Goal: Information Seeking & Learning: Compare options

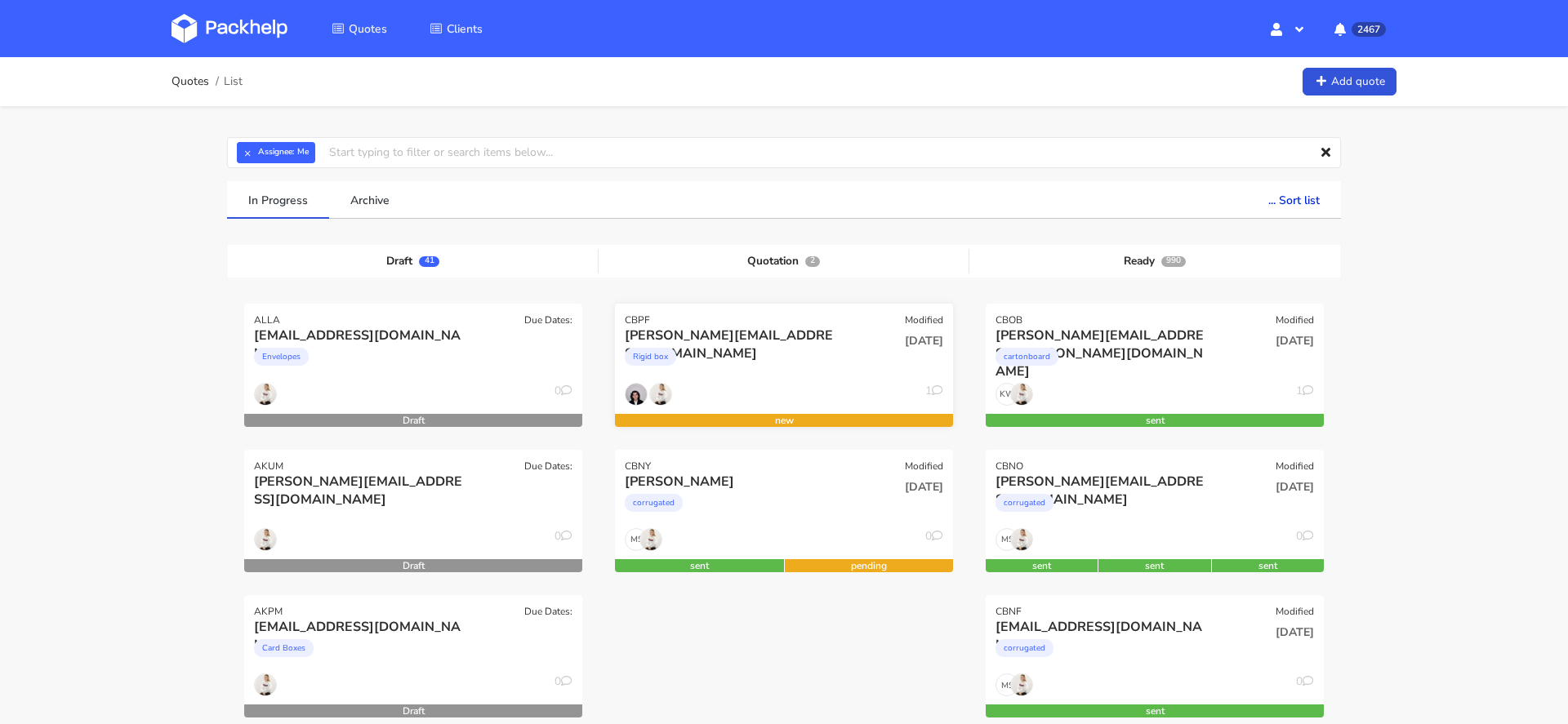
click at [689, 327] on div "[PERSON_NAME][EMAIL_ADDRESS][DOMAIN_NAME]" at bounding box center [733, 335] width 217 height 18
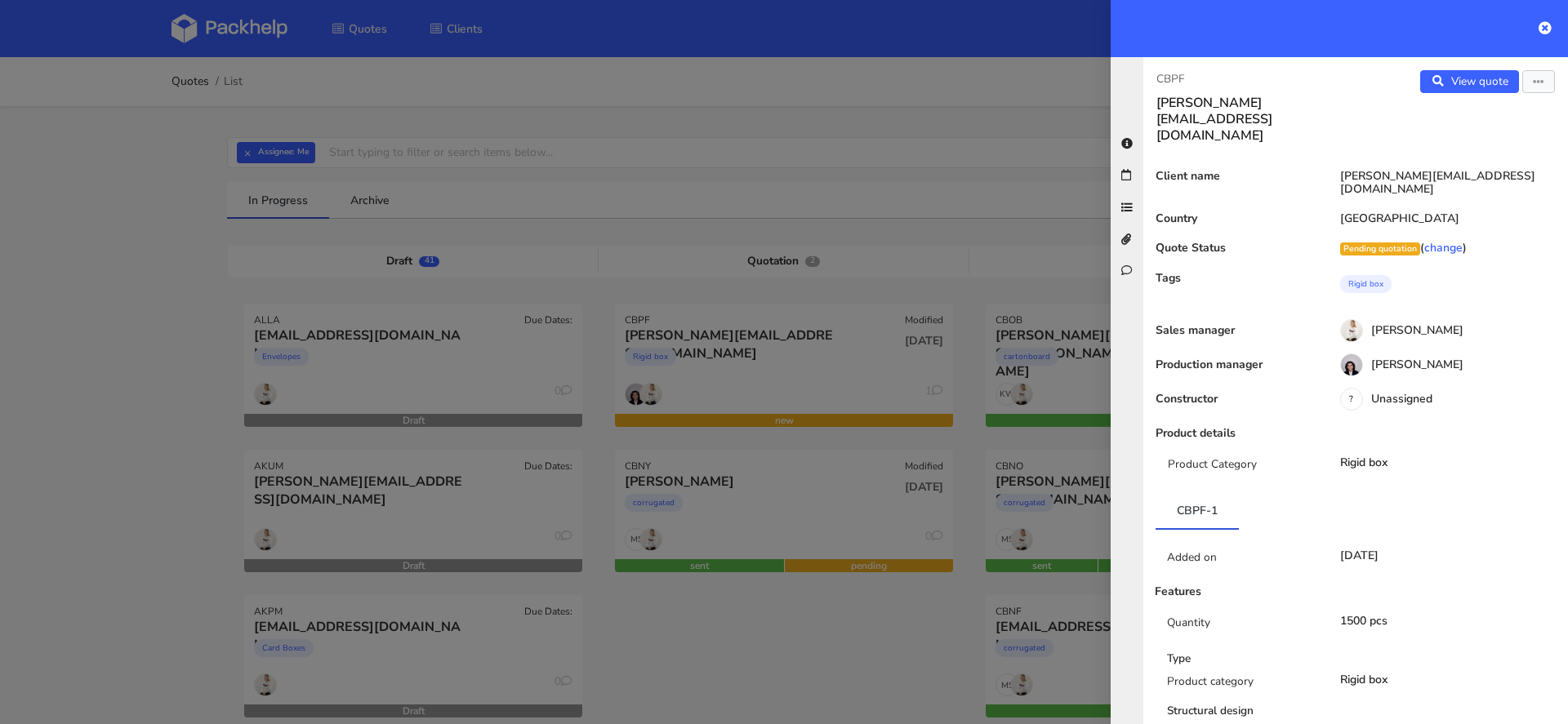
click at [1165, 72] on p "CBPF" at bounding box center [1250, 79] width 186 height 18
copy p "CBPF"
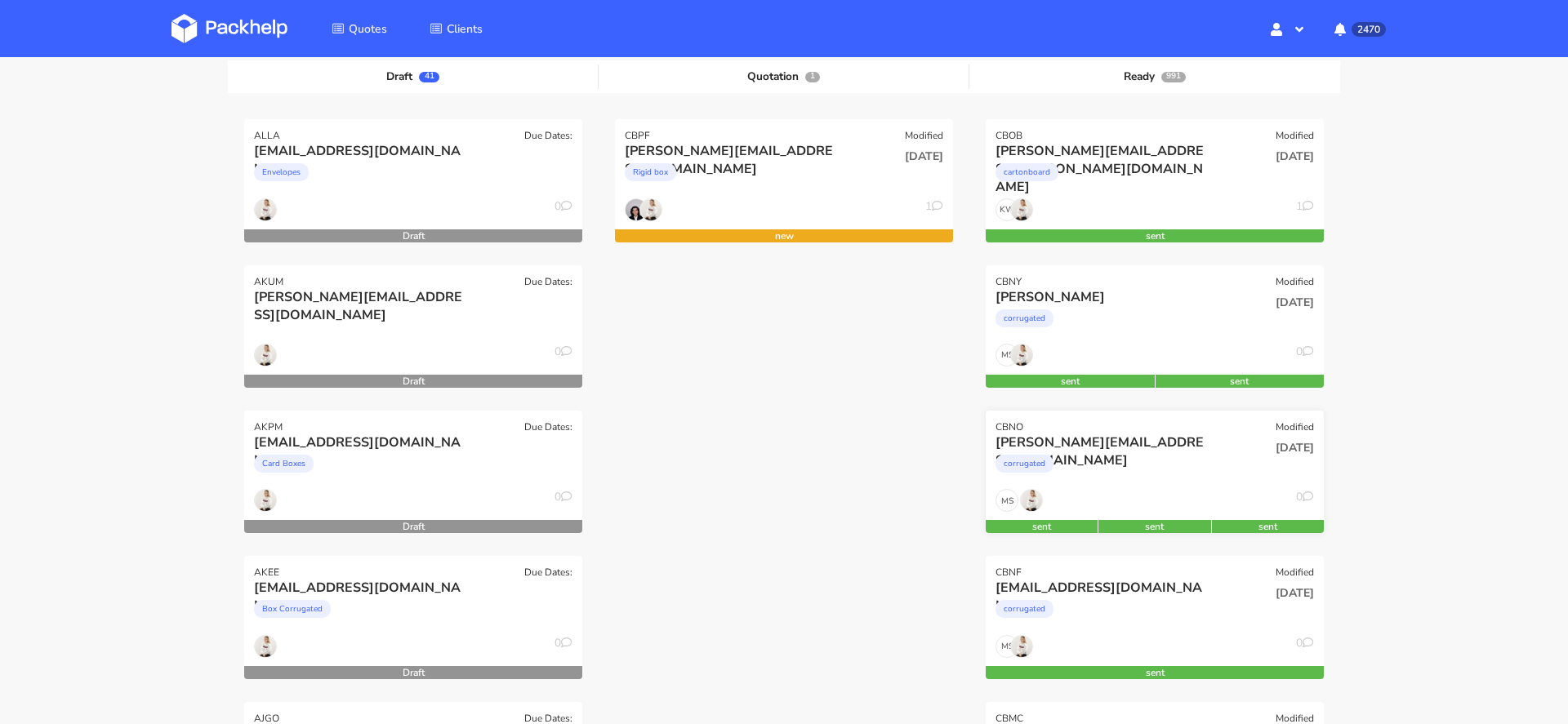
scroll to position [196, 0]
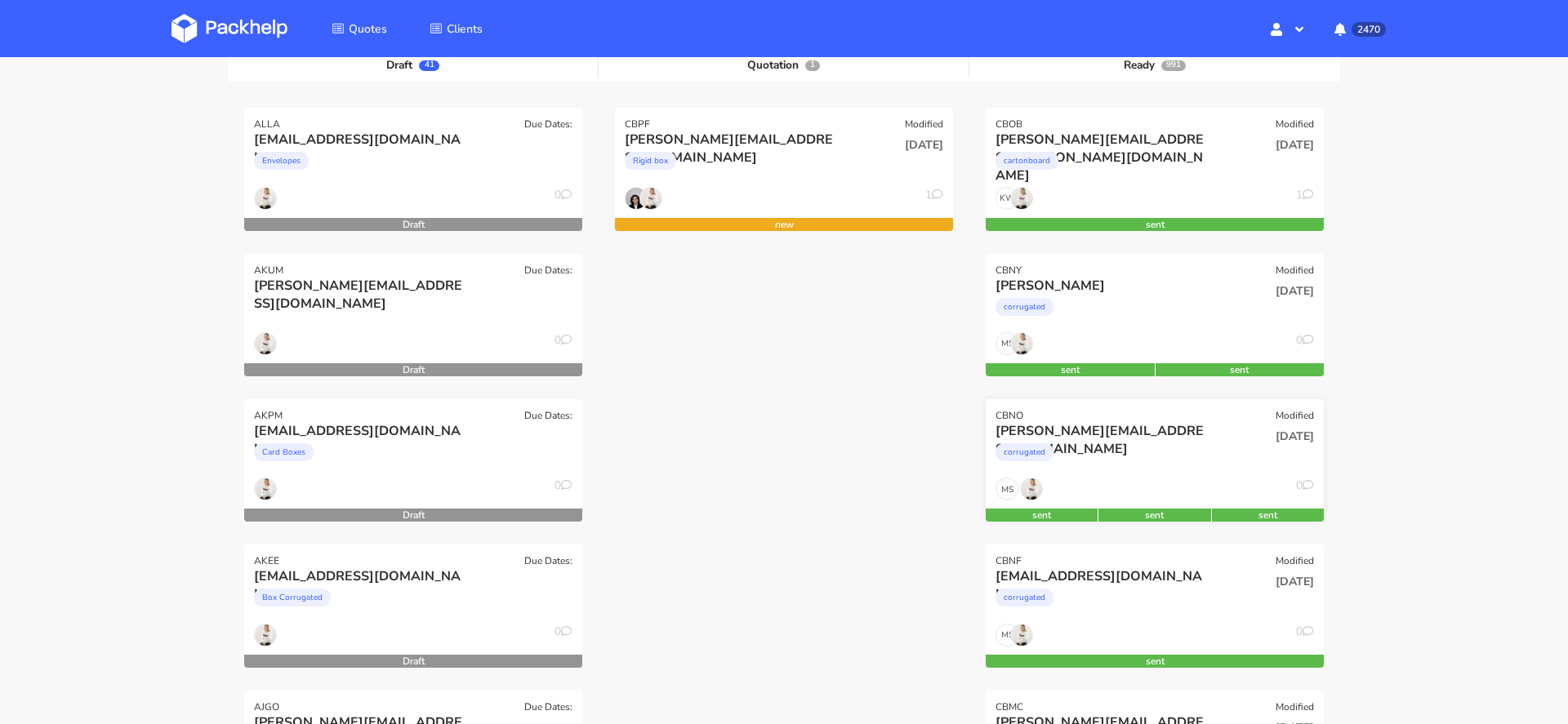
click at [1205, 454] on div "corrugated" at bounding box center [1103, 456] width 217 height 33
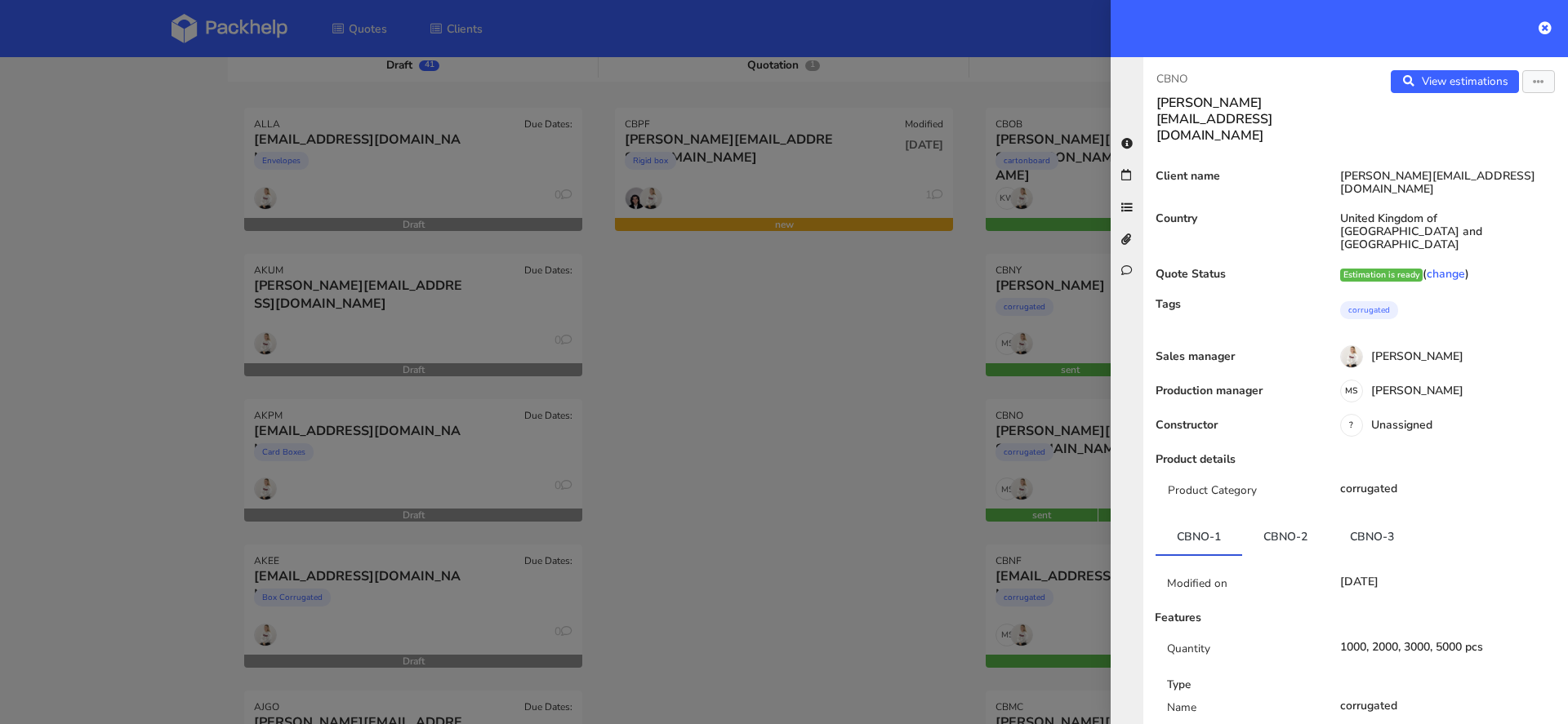
click at [1176, 84] on p "CBNO" at bounding box center [1250, 79] width 186 height 18
copy p "CBNO"
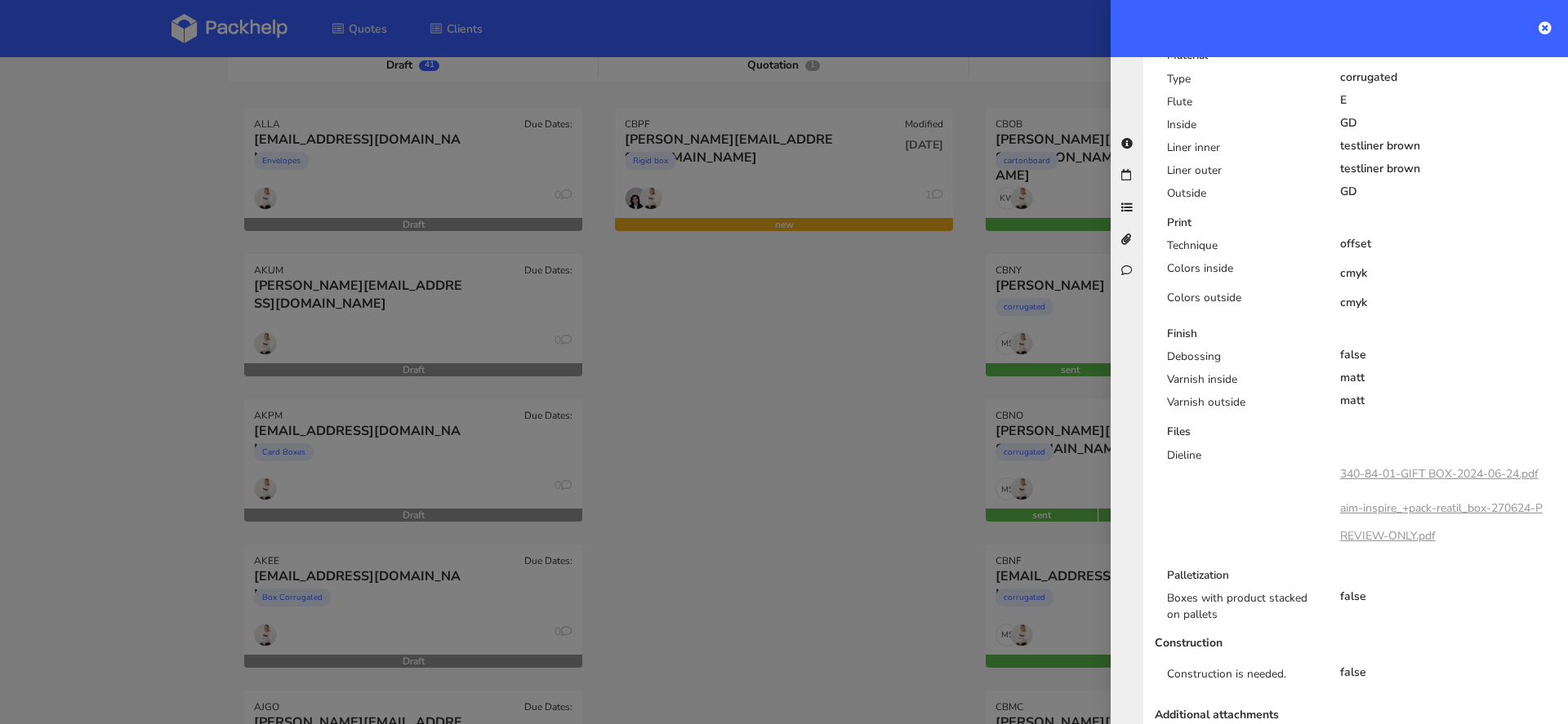
scroll to position [0, 0]
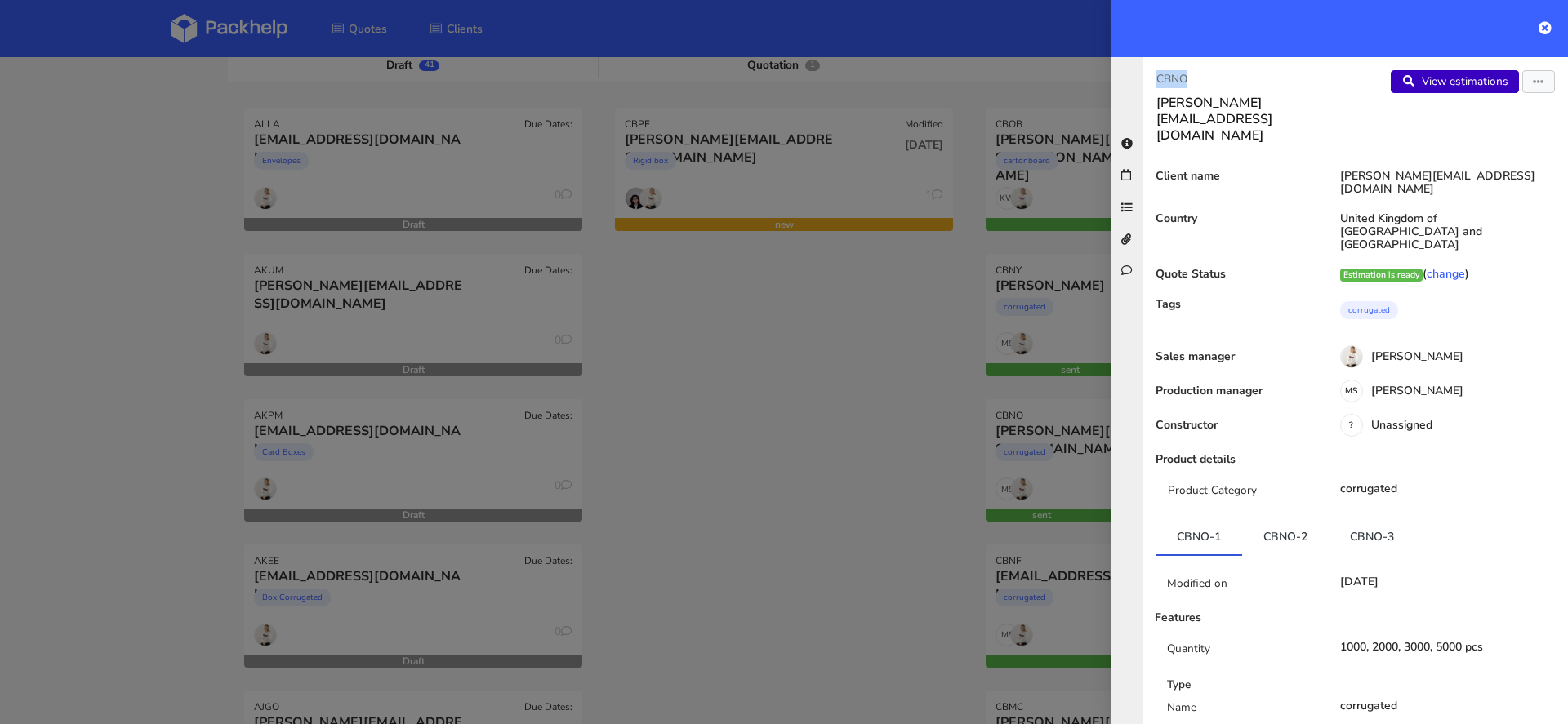
click at [1458, 77] on link "View estimations" at bounding box center [1454, 81] width 129 height 22
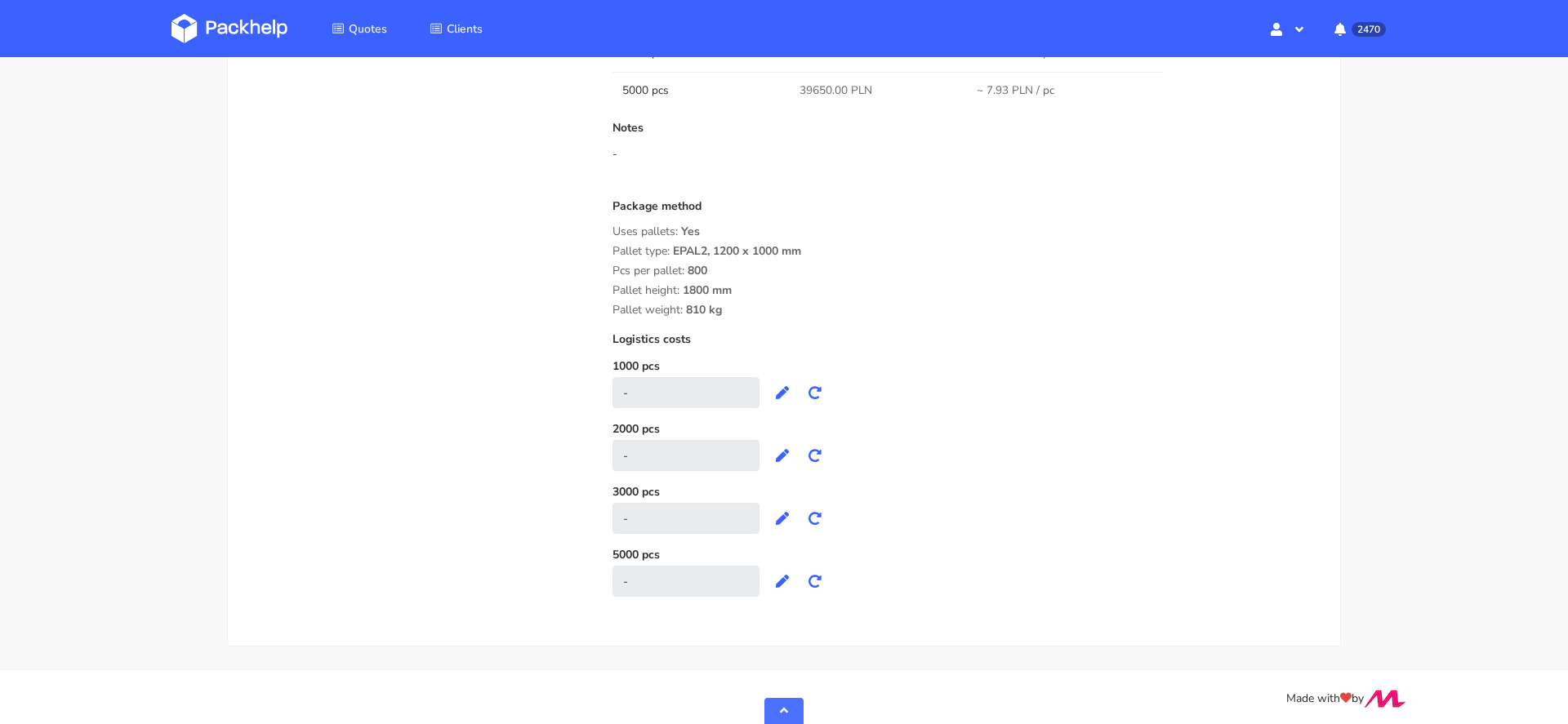
scroll to position [1863, 0]
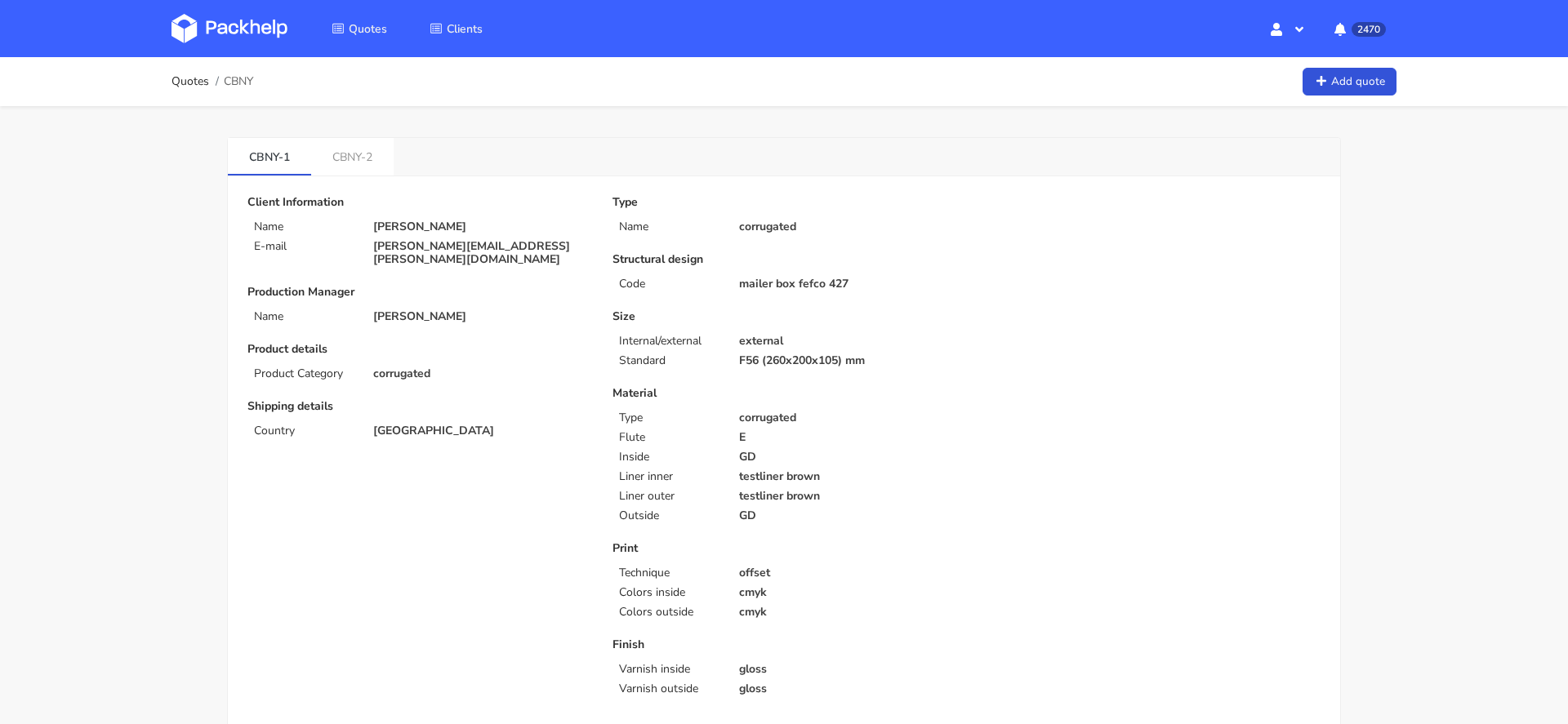
click at [235, 85] on span "CBNY" at bounding box center [238, 81] width 29 height 13
copy span "CBNY"
click at [356, 173] on li "CBNY-2" at bounding box center [352, 157] width 83 height 38
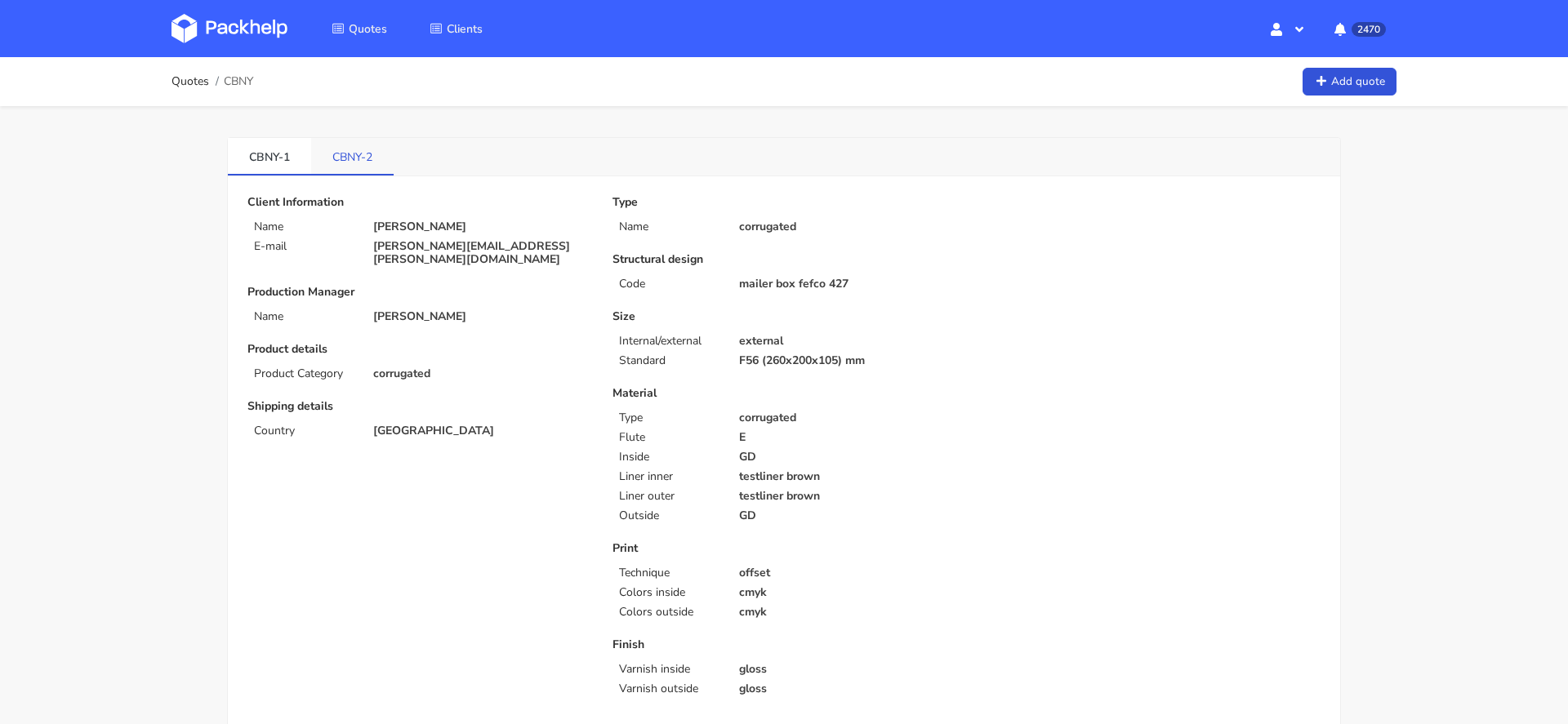
click at [351, 159] on link "CBNY-2" at bounding box center [352, 156] width 83 height 36
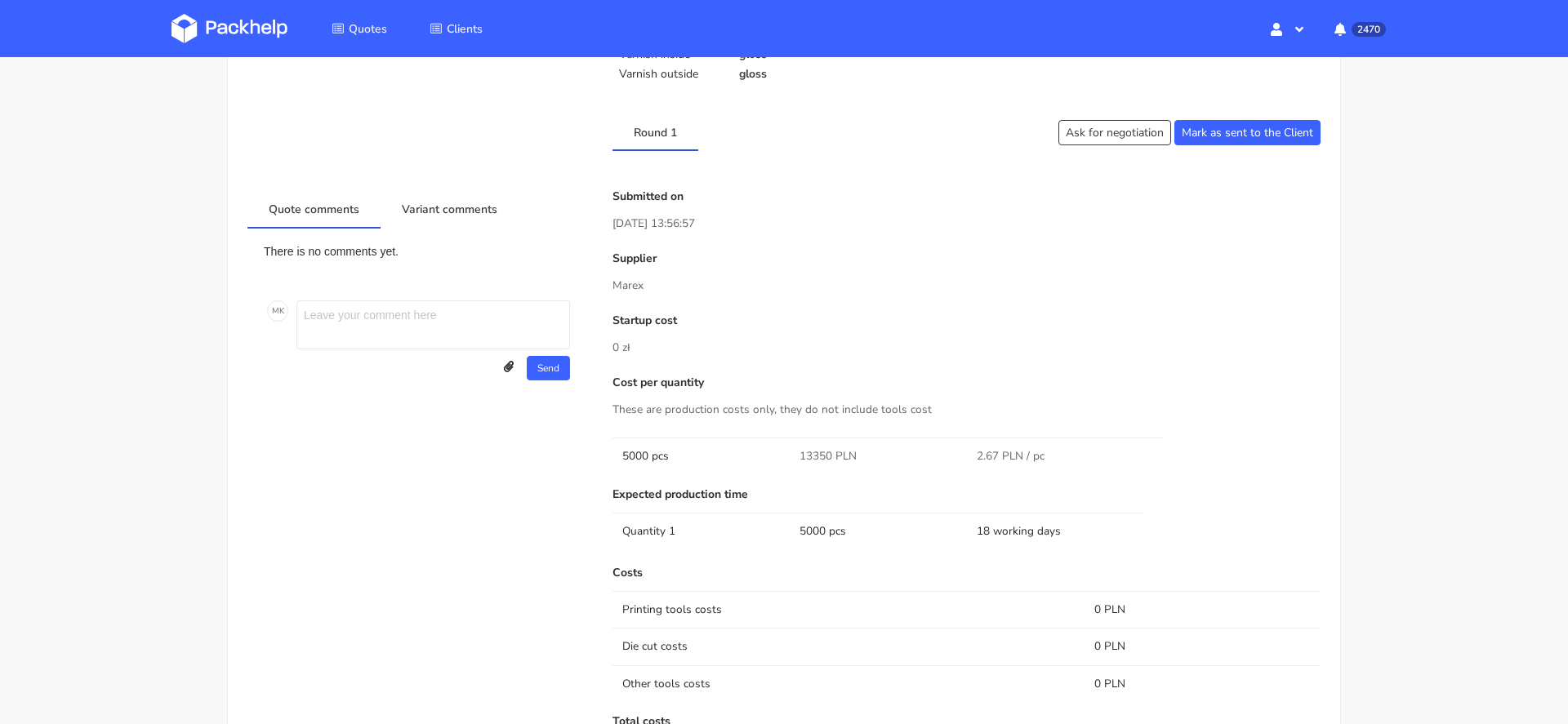
scroll to position [1158, 0]
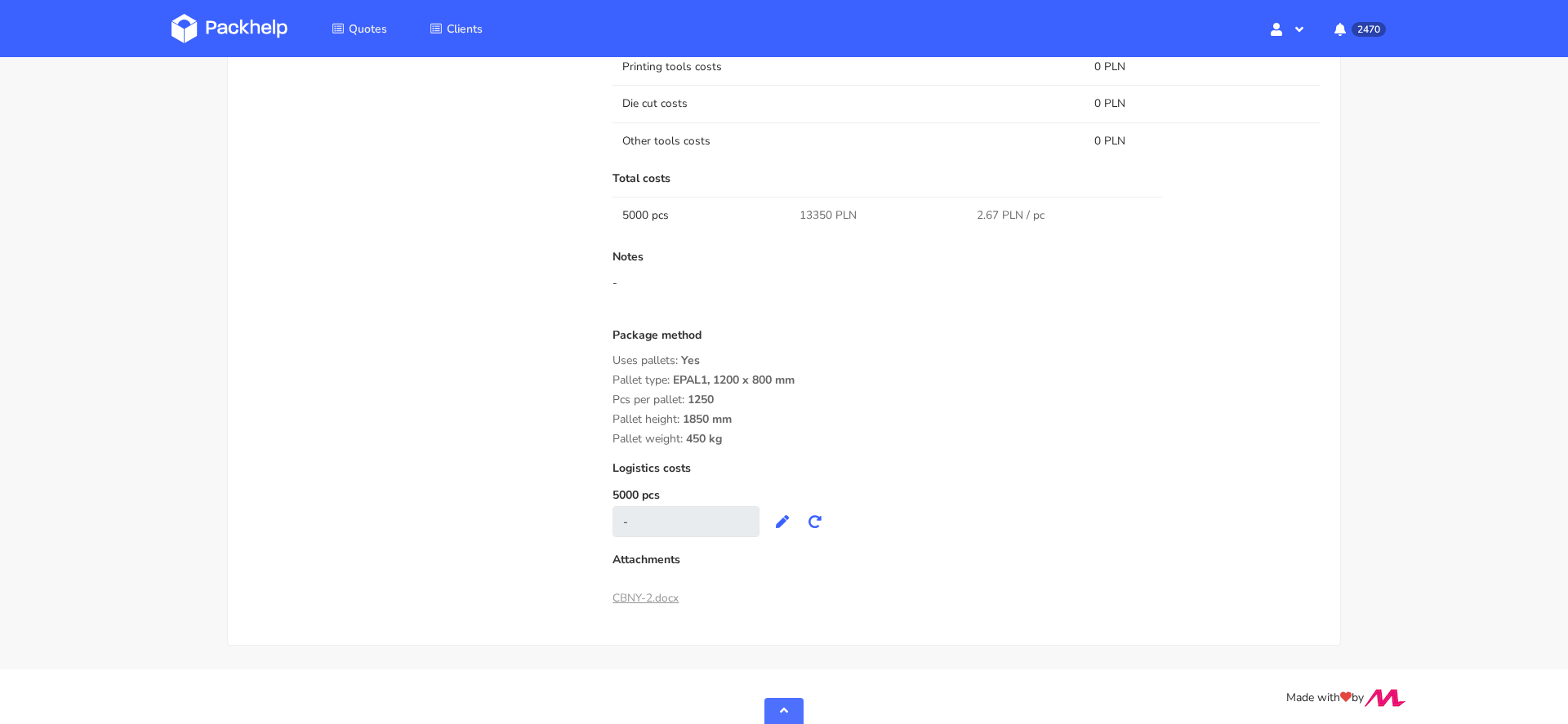
click at [812, 211] on span "13350 PLN" at bounding box center [828, 215] width 57 height 16
copy span "13350"
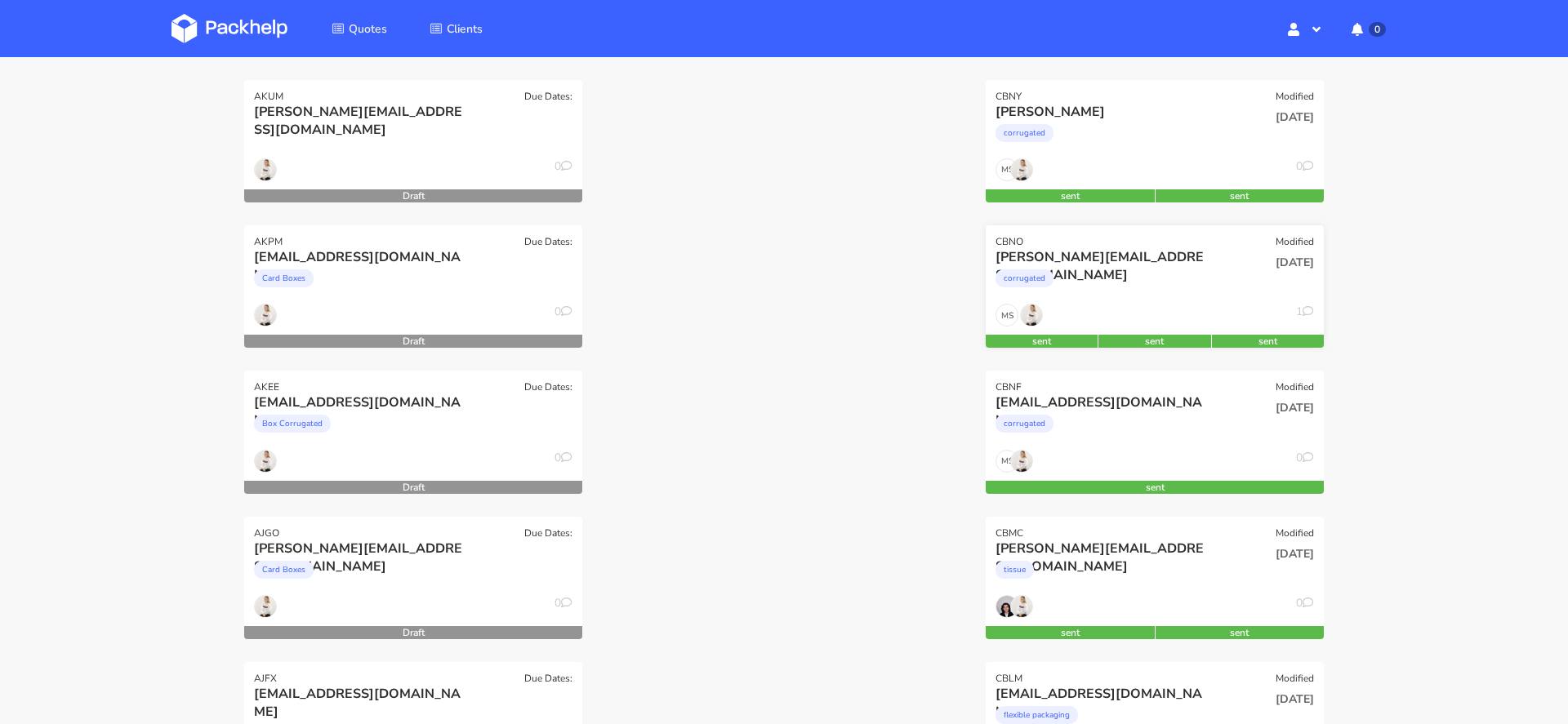
scroll to position [375, 0]
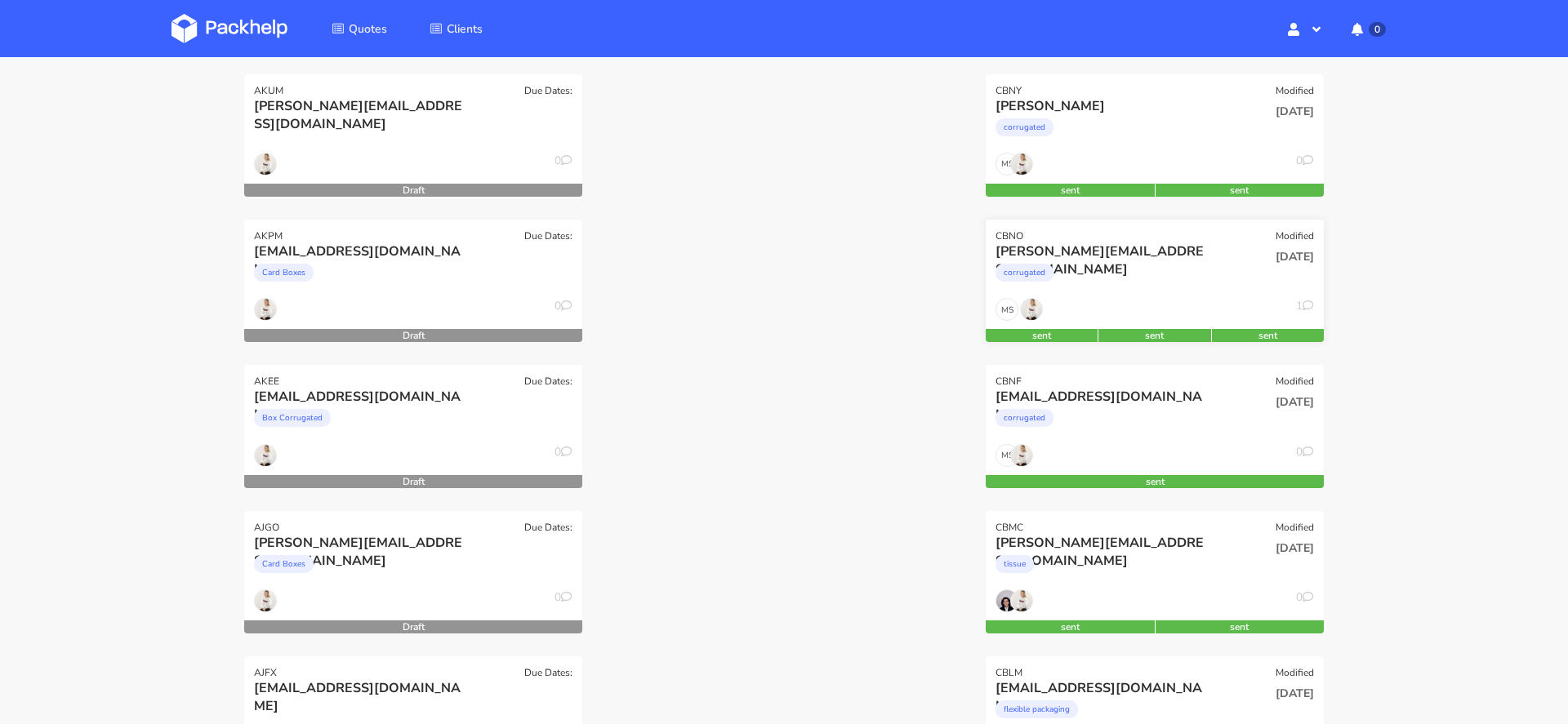
click at [1105, 258] on div "[PERSON_NAME][EMAIL_ADDRESS][DOMAIN_NAME]" at bounding box center [1103, 251] width 217 height 18
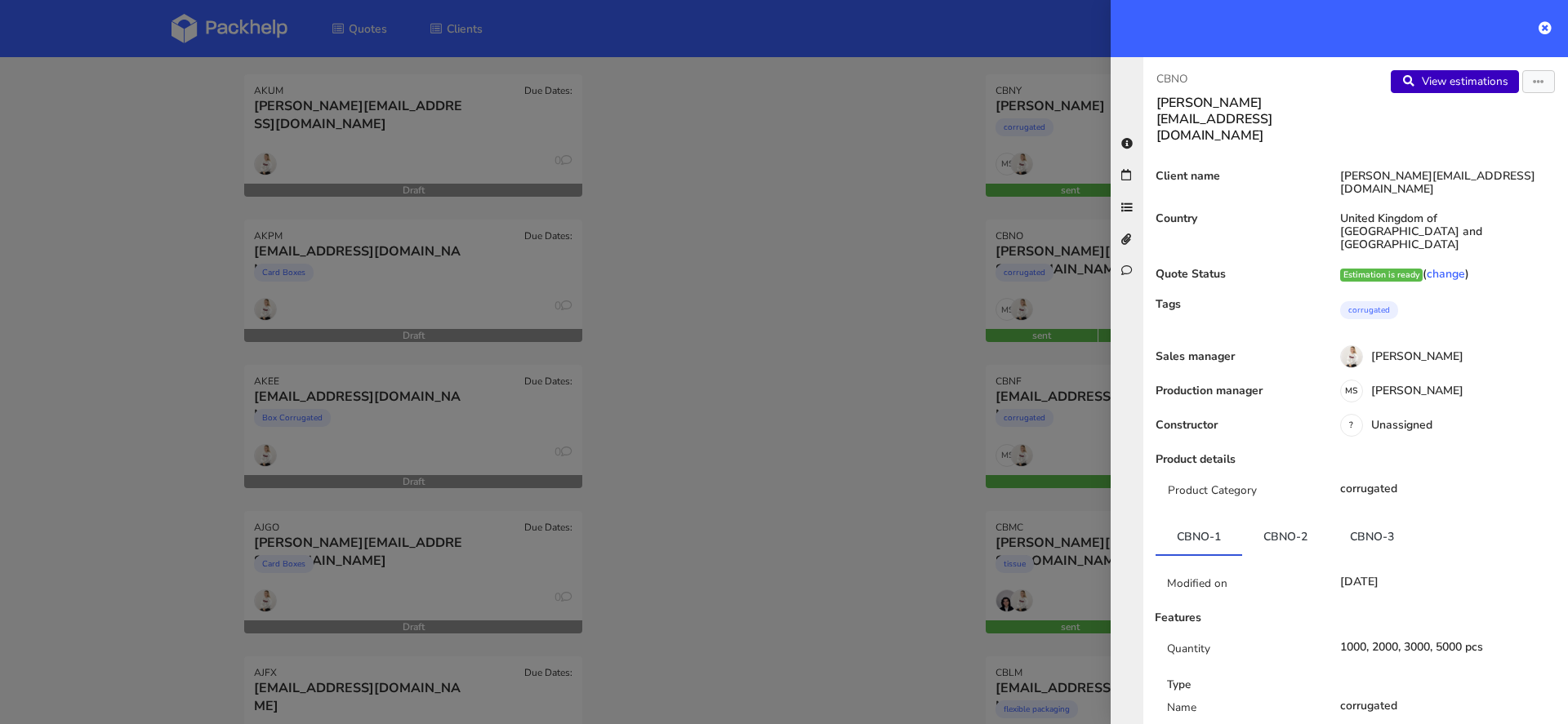
click at [1459, 81] on link "View estimations" at bounding box center [1454, 81] width 129 height 22
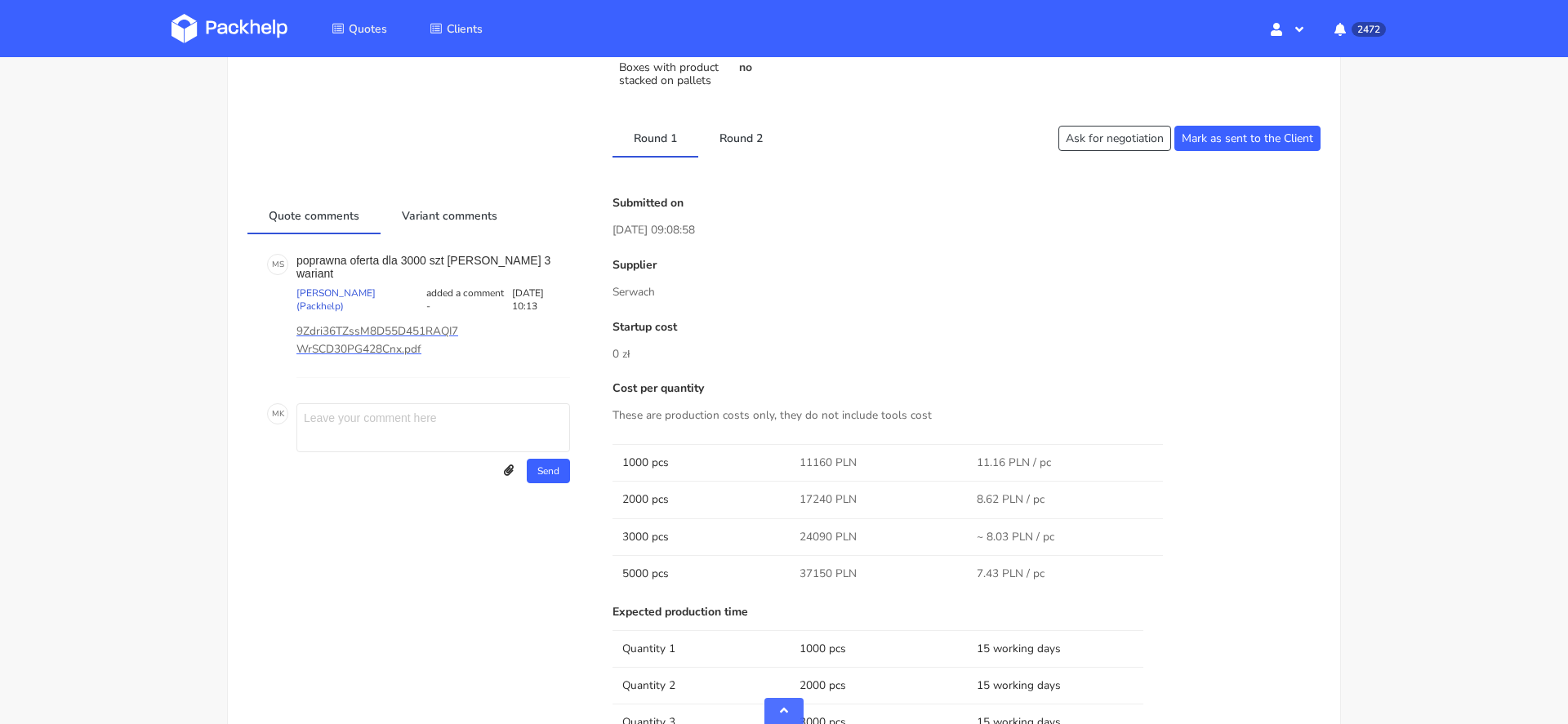
scroll to position [893, 0]
click at [740, 130] on link "Round 2" at bounding box center [740, 136] width 85 height 36
click at [652, 145] on link "Round 1" at bounding box center [655, 136] width 85 height 36
click at [702, 148] on link "Round 2" at bounding box center [740, 136] width 85 height 36
click at [614, 144] on link "Round 1" at bounding box center [655, 136] width 85 height 36
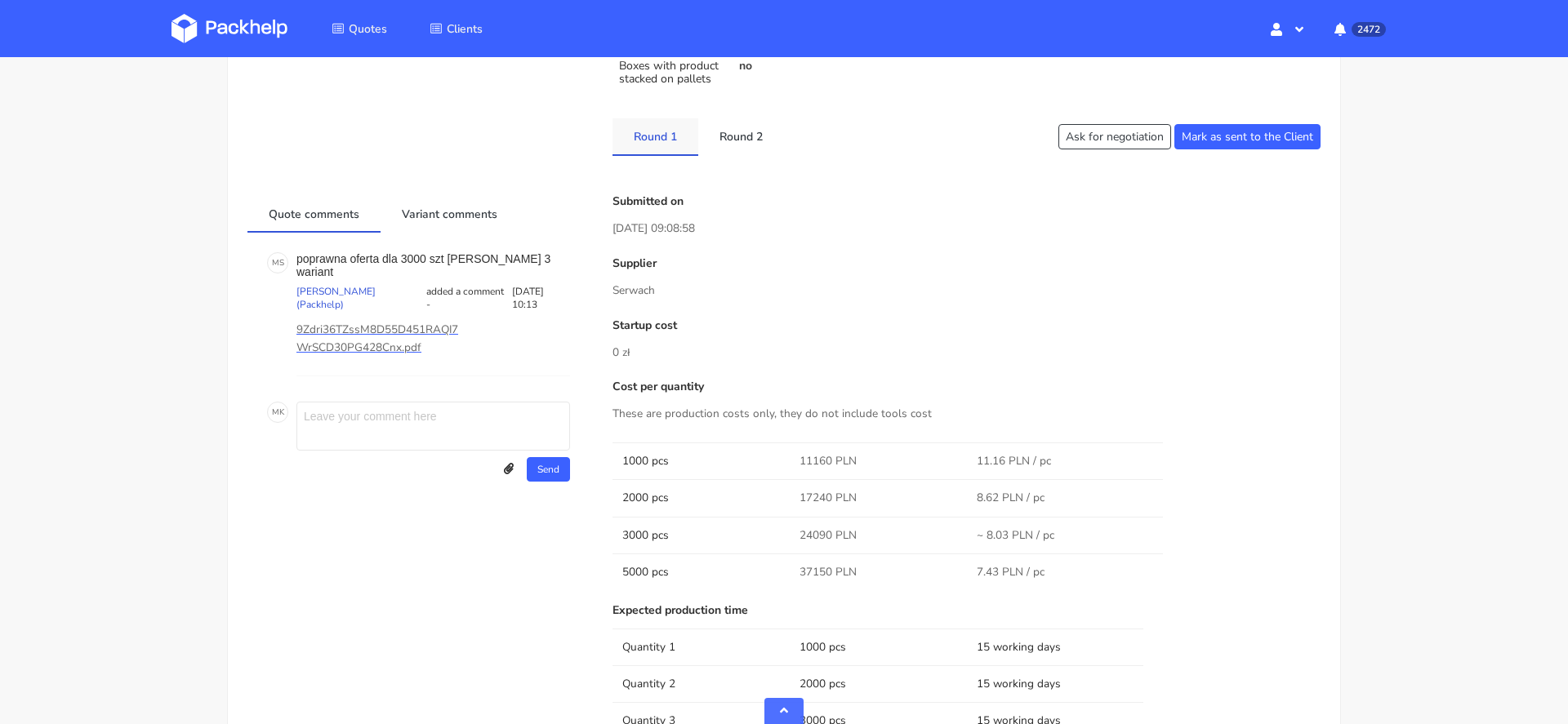
click at [690, 151] on link "Round 1" at bounding box center [655, 136] width 85 height 36
click at [773, 135] on link "Round 2" at bounding box center [740, 136] width 85 height 36
click at [656, 126] on link "Round 1" at bounding box center [655, 136] width 85 height 36
click at [727, 128] on link "Round 2" at bounding box center [740, 136] width 85 height 36
click at [614, 123] on link "Round 1" at bounding box center [655, 136] width 85 height 36
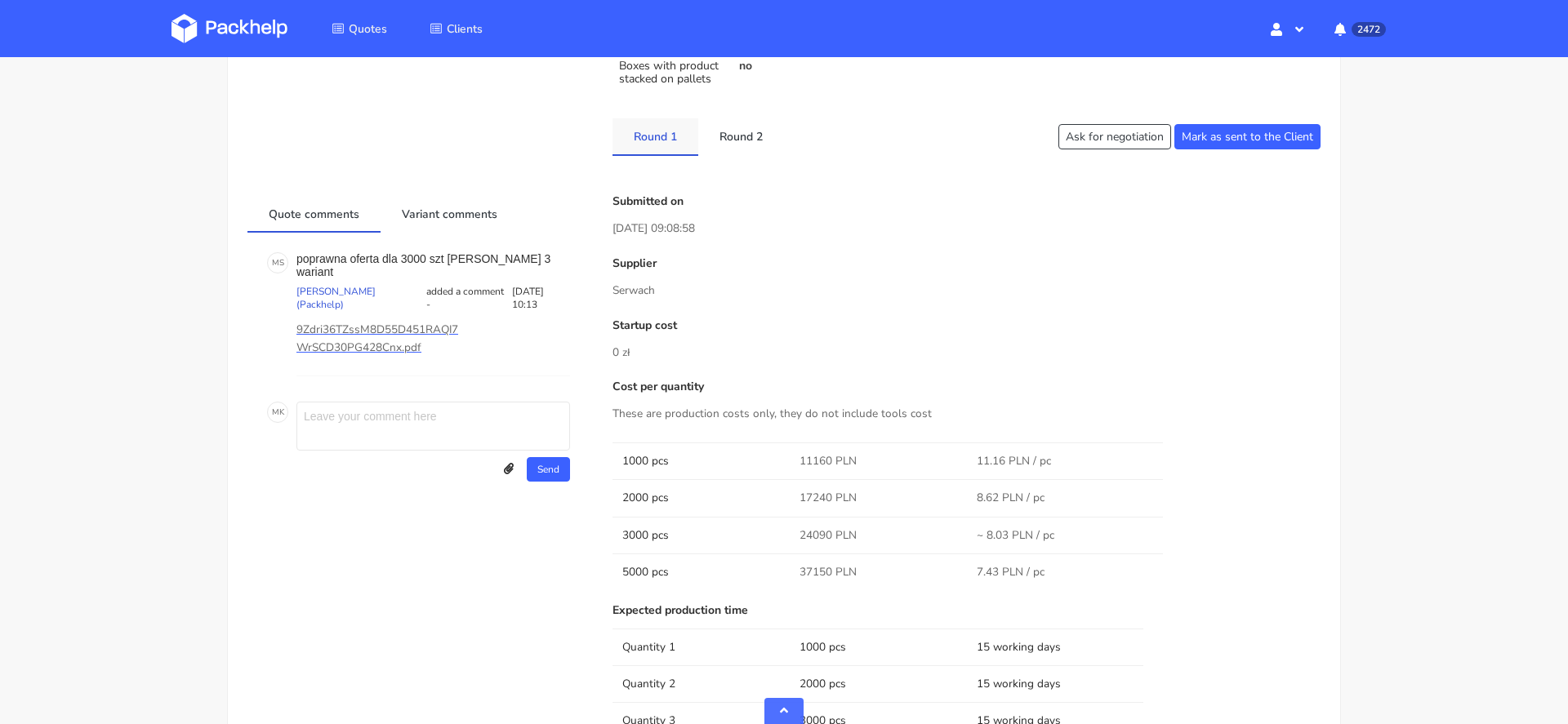
click at [682, 123] on link "Round 1" at bounding box center [655, 136] width 85 height 36
click at [743, 144] on link "Round 2" at bounding box center [740, 136] width 85 height 36
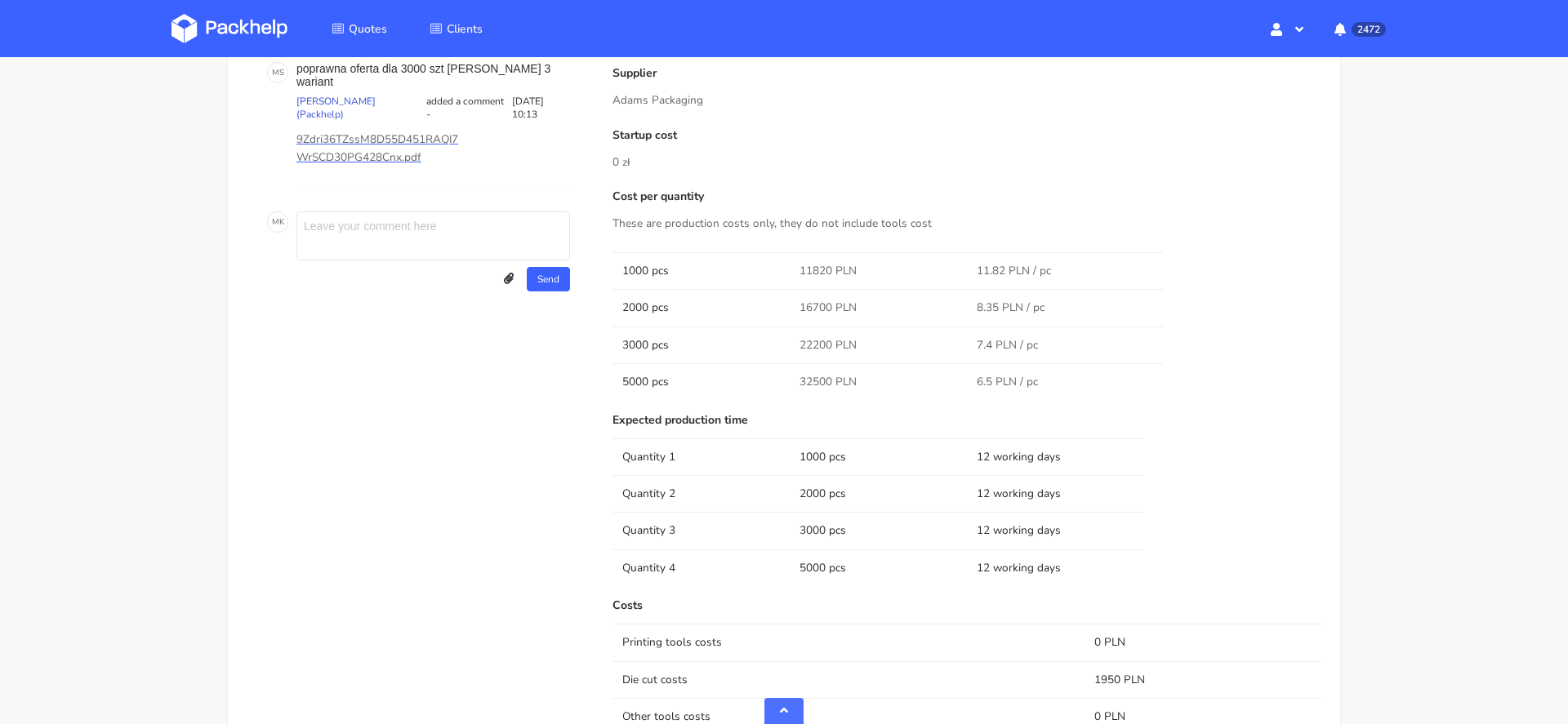
scroll to position [935, 0]
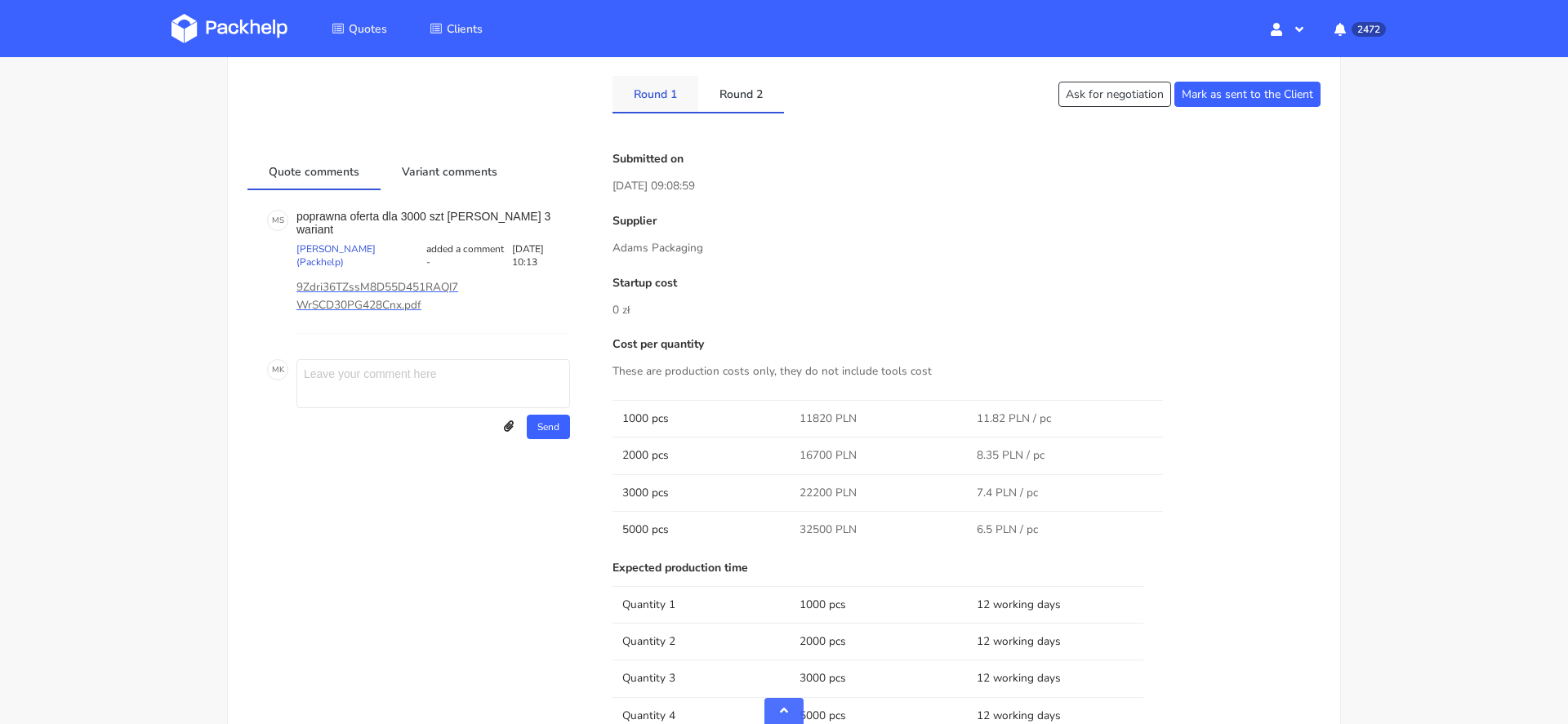
click at [658, 104] on link "Round 1" at bounding box center [655, 94] width 85 height 36
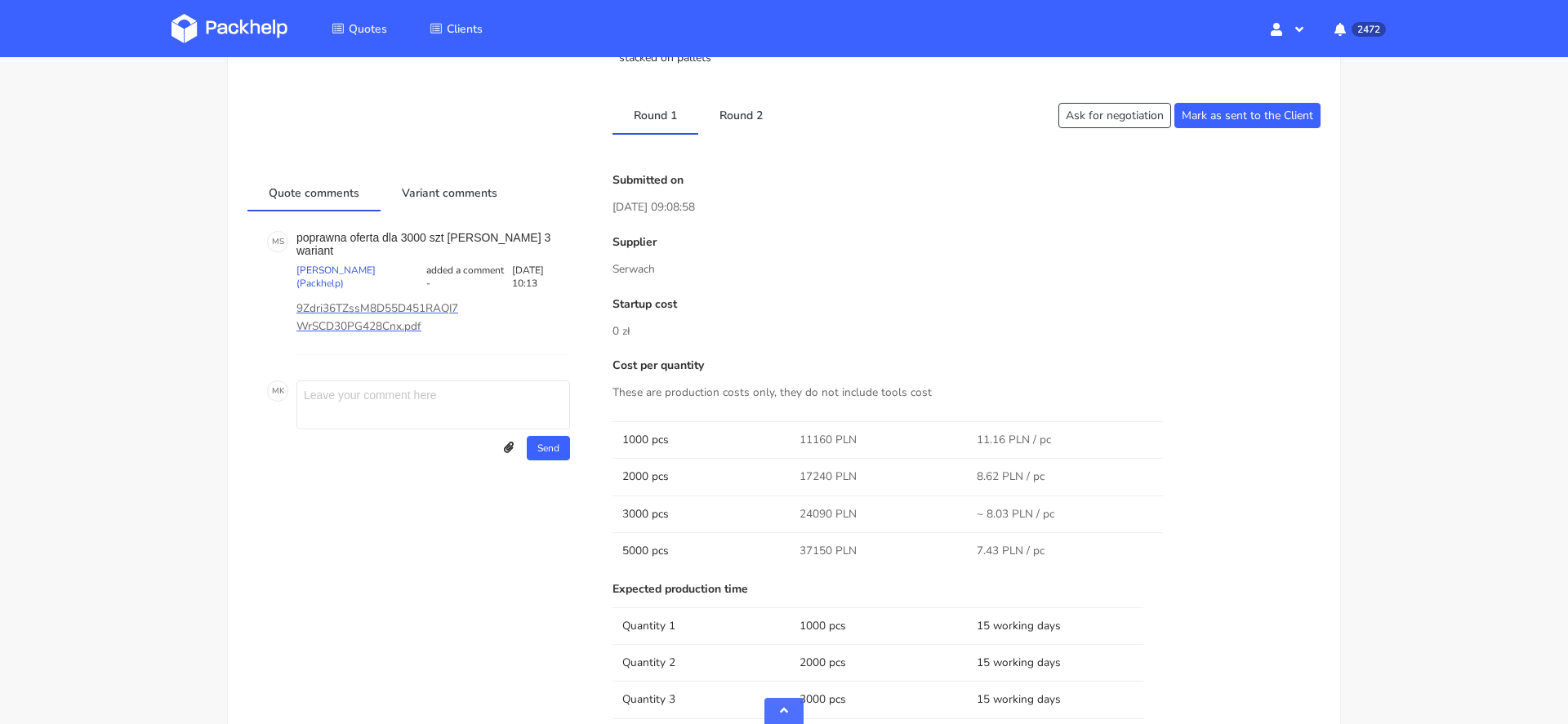
scroll to position [786, 0]
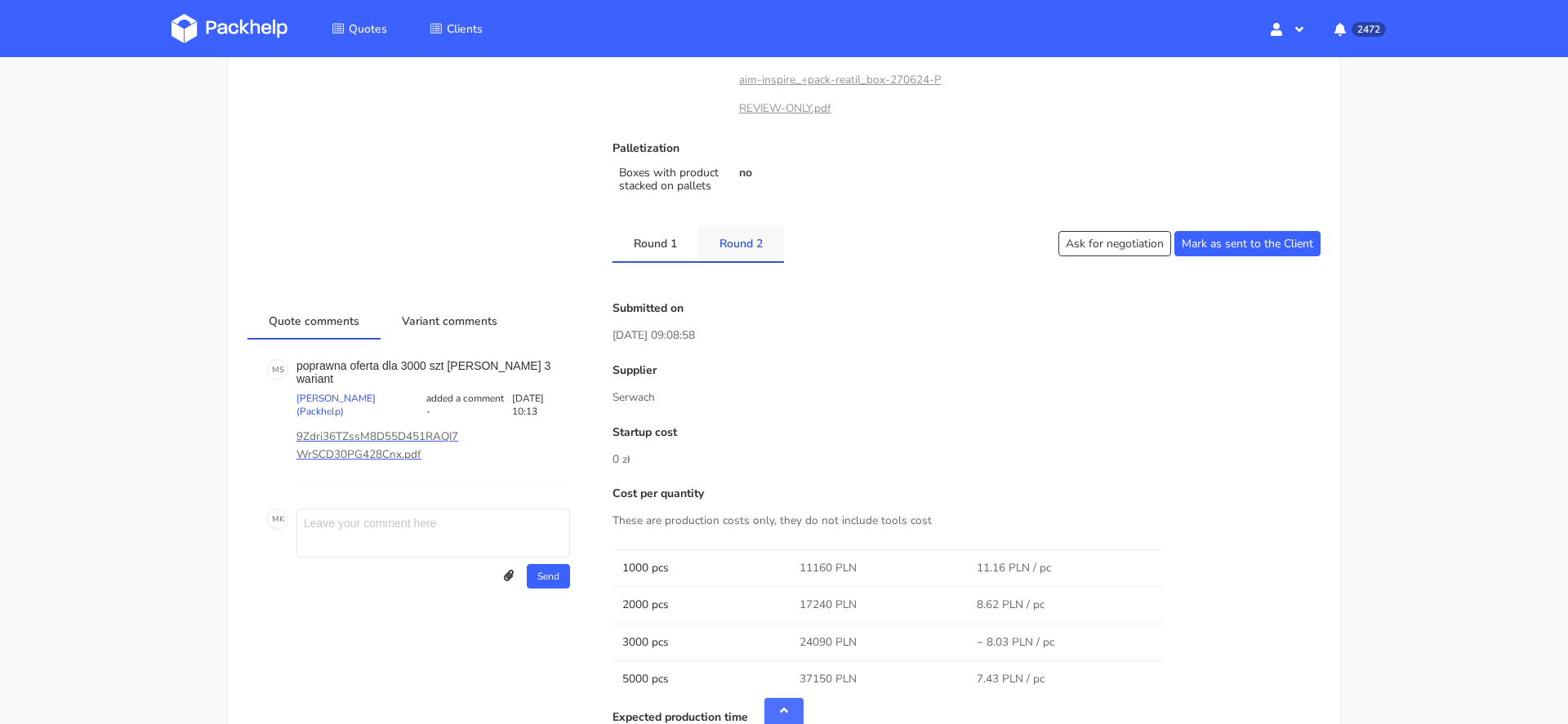
click at [749, 241] on link "Round 2" at bounding box center [740, 243] width 85 height 36
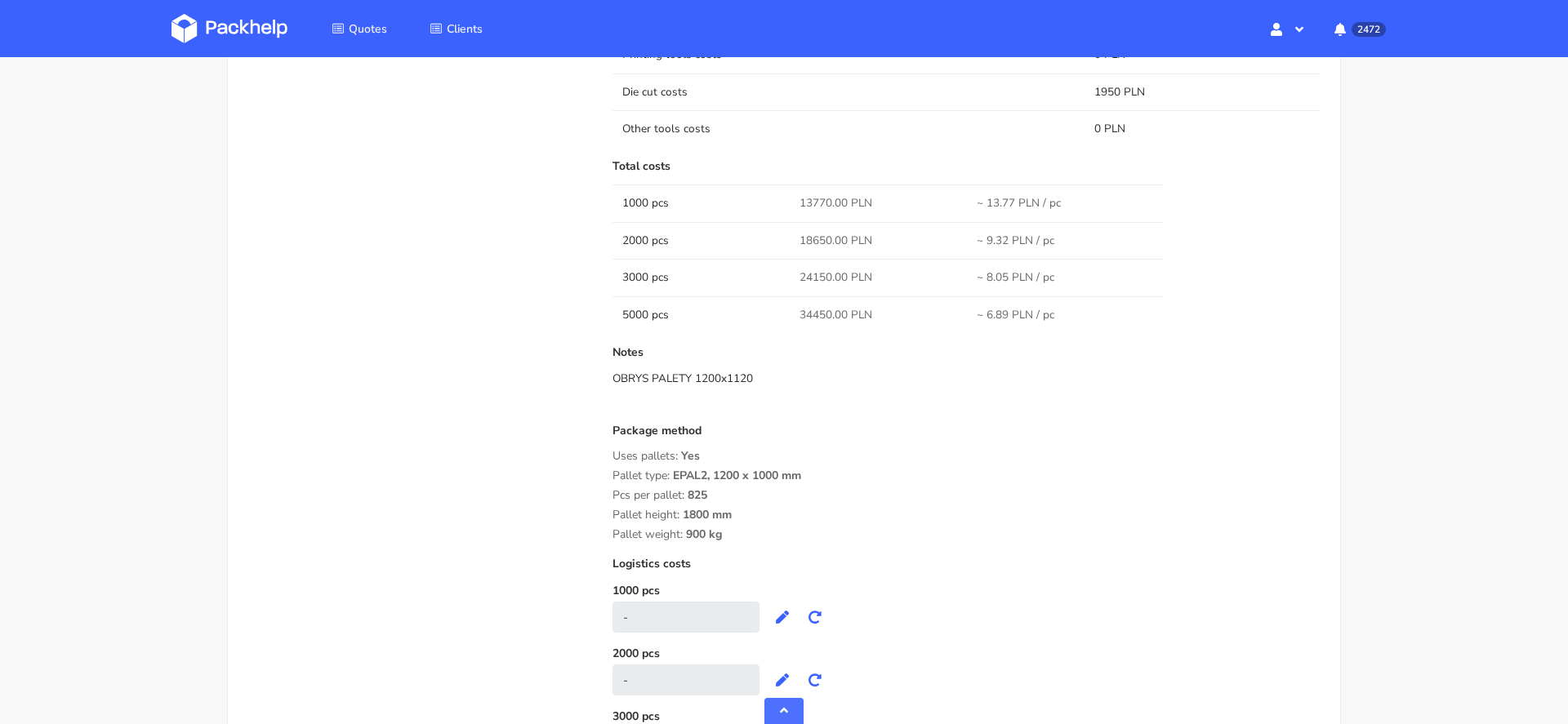
scroll to position [1674, 0]
click at [766, 509] on div "Pallet height: 1800 mm" at bounding box center [967, 512] width 708 height 13
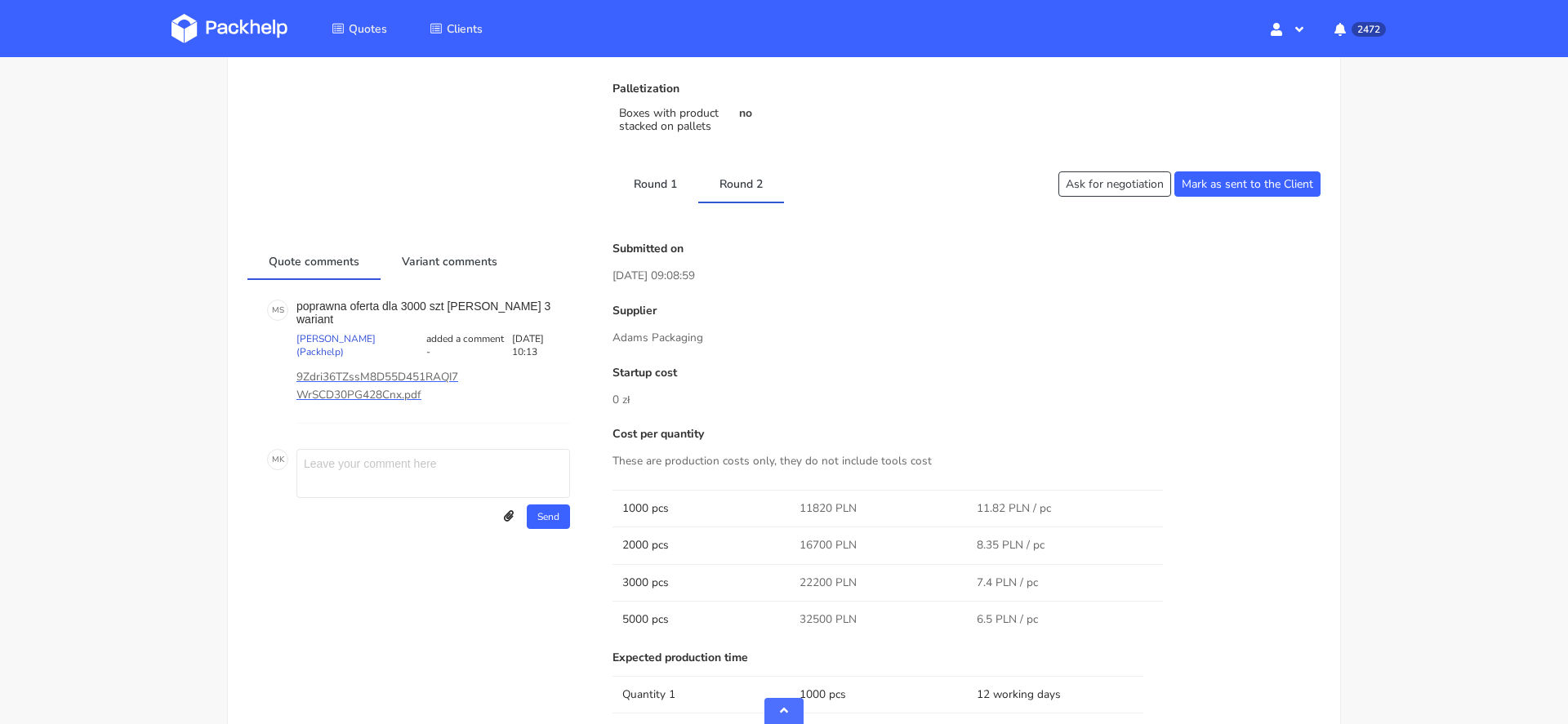
click at [640, 191] on link "Round 1" at bounding box center [655, 184] width 85 height 36
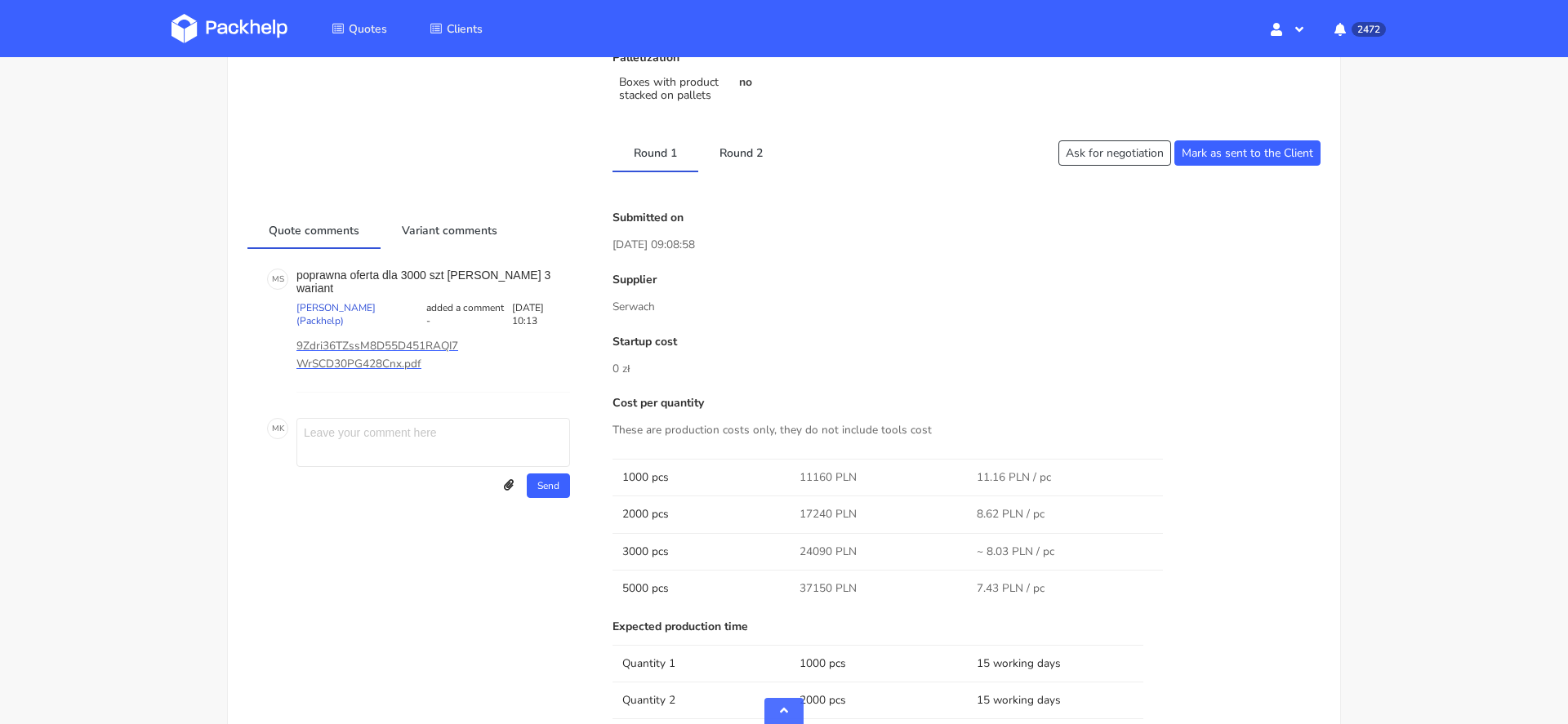
scroll to position [841, 0]
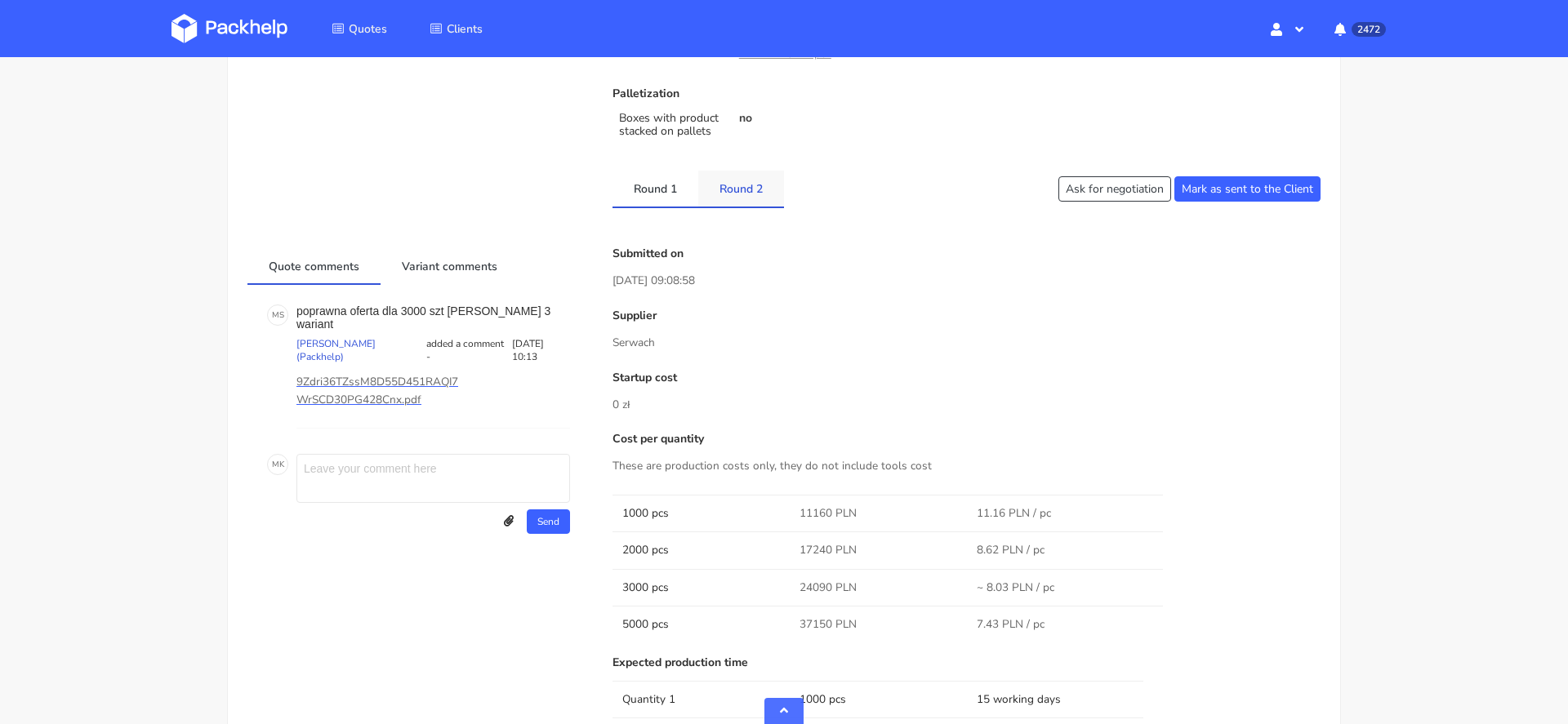
click at [739, 189] on link "Round 2" at bounding box center [740, 189] width 85 height 36
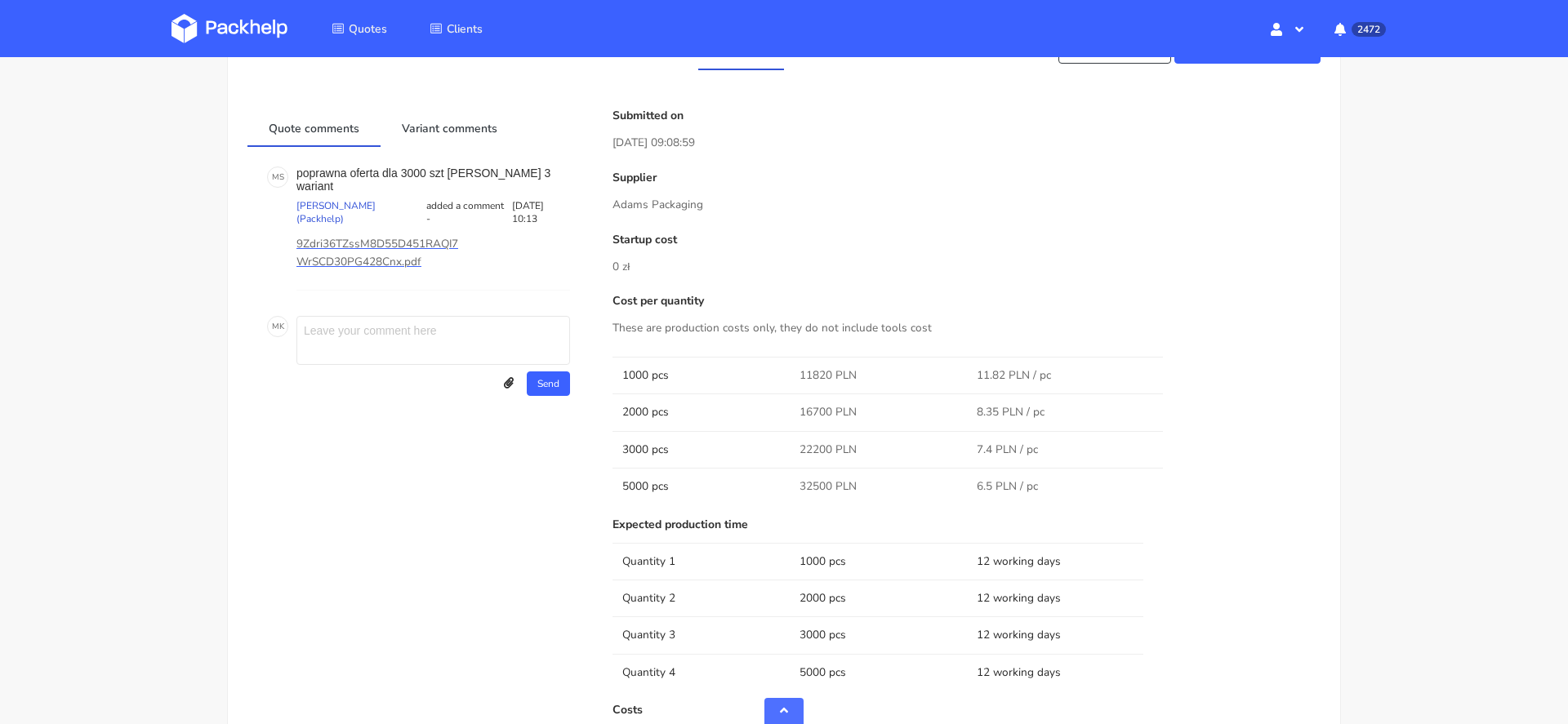
scroll to position [873, 0]
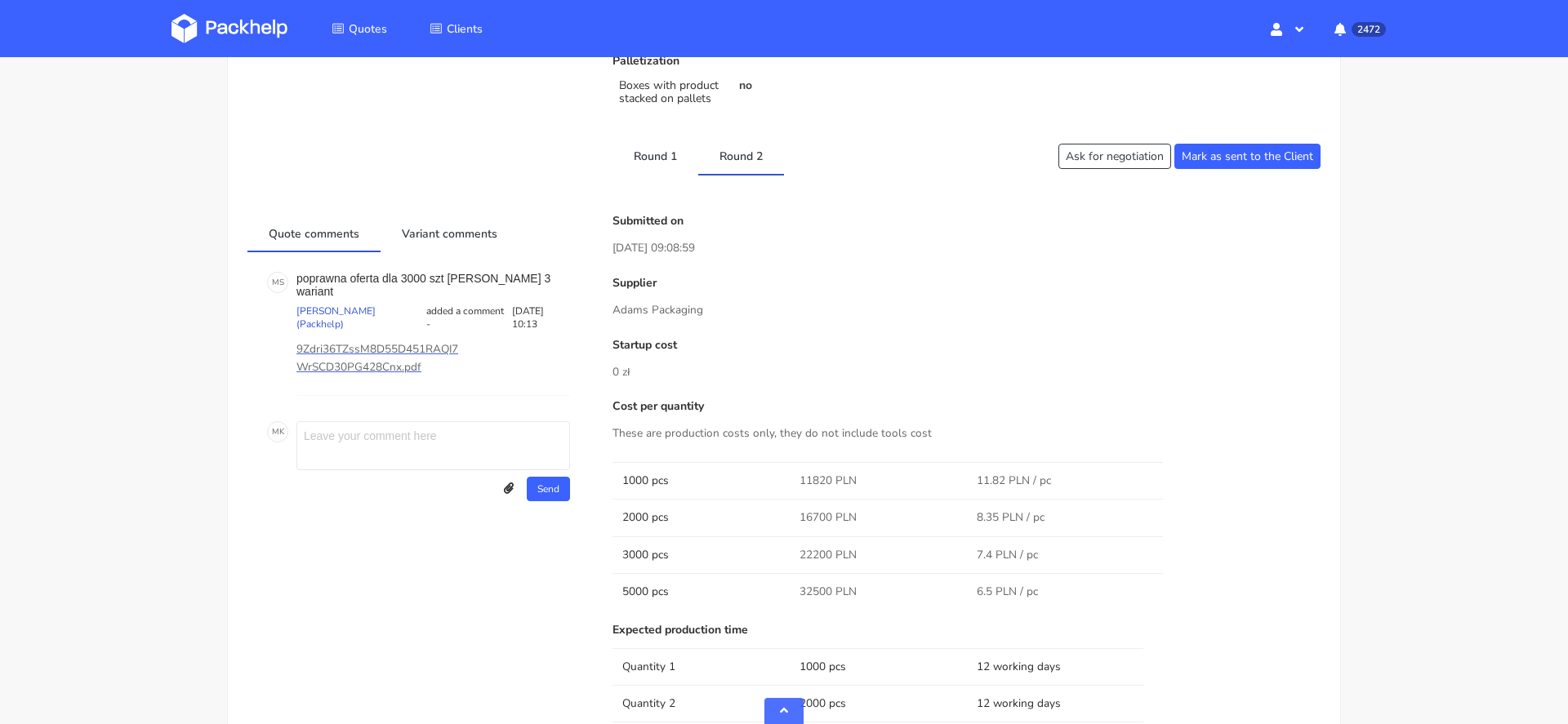
drag, startPoint x: 720, startPoint y: 309, endPoint x: 564, endPoint y: 308, distance: 156.0
click at [641, 310] on p "Adams Packaging" at bounding box center [967, 310] width 708 height 18
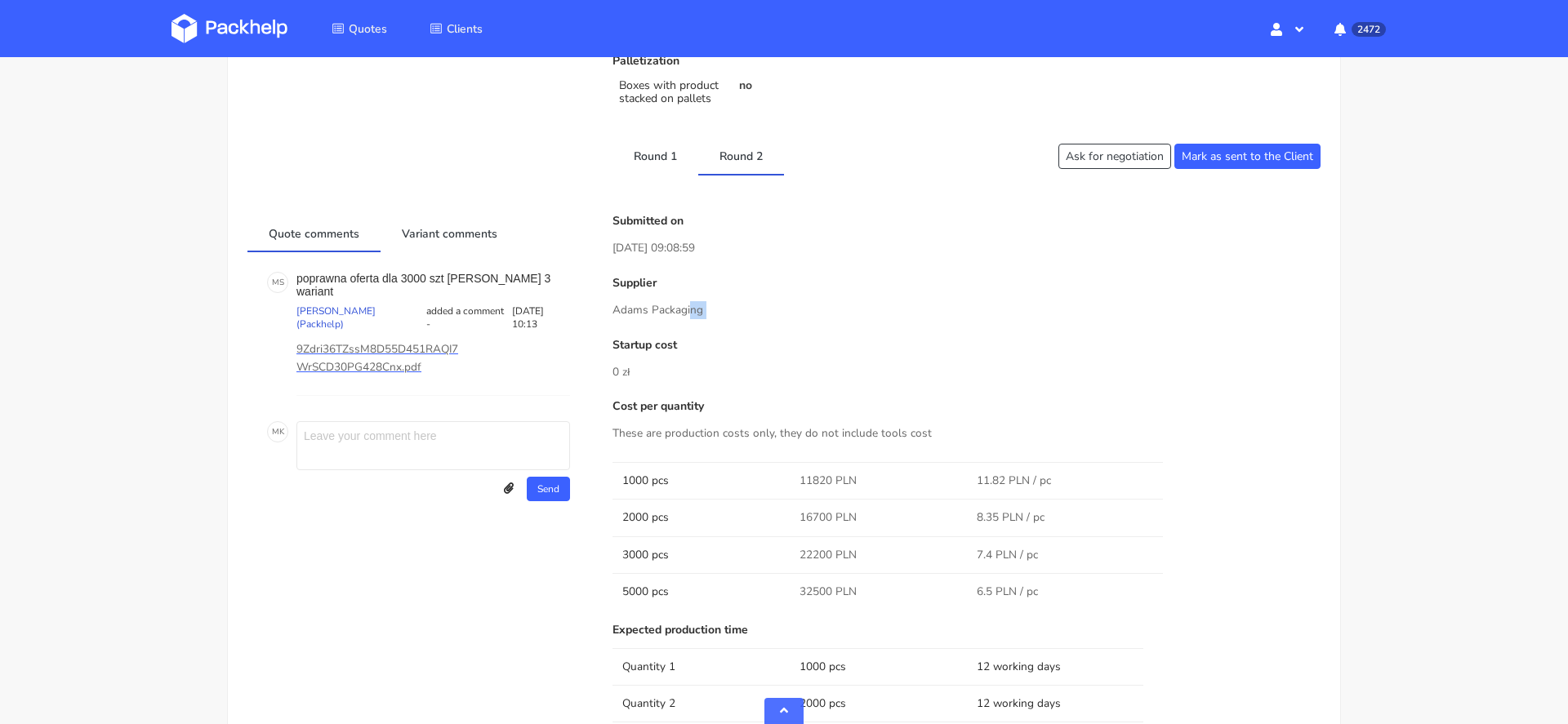
copy div "Adams Packaging"
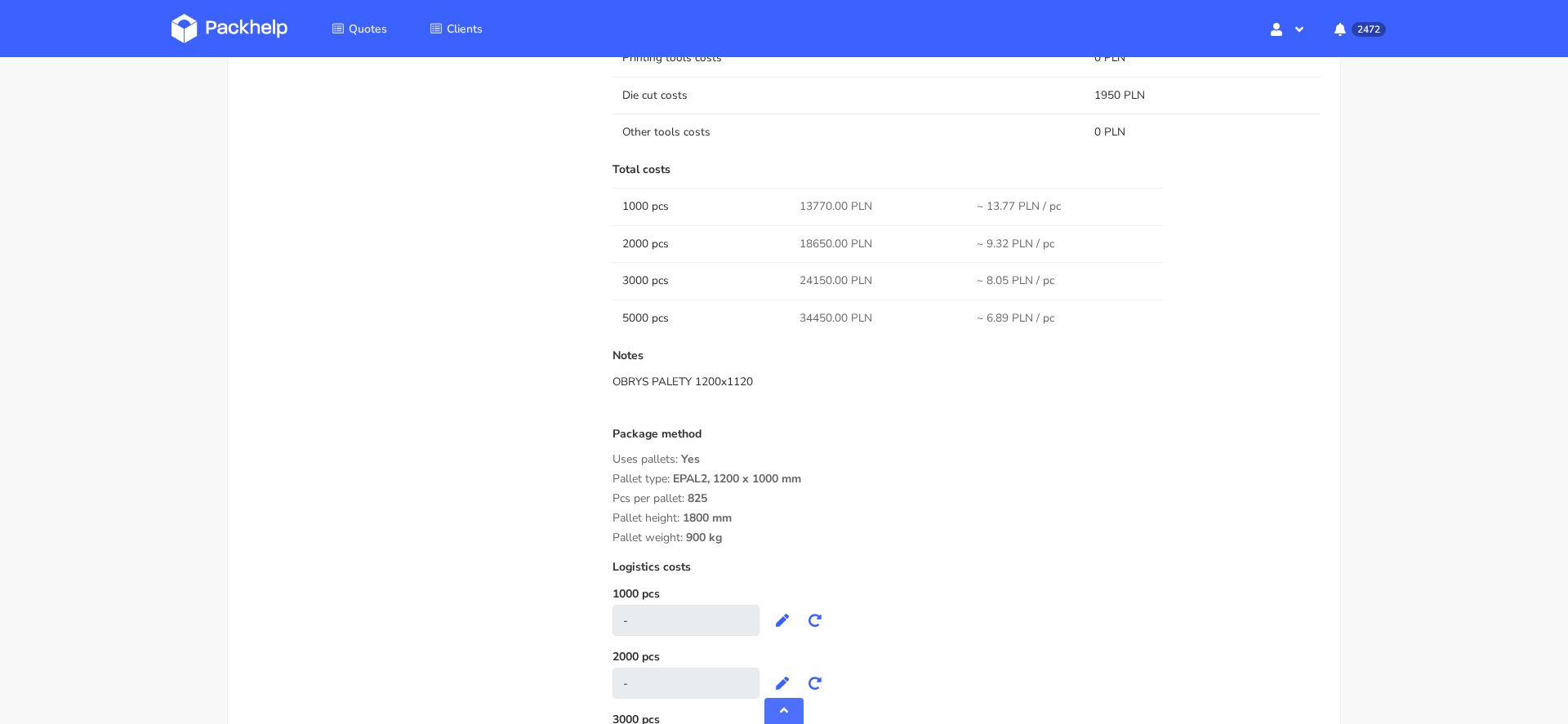
scroll to position [1851, 0]
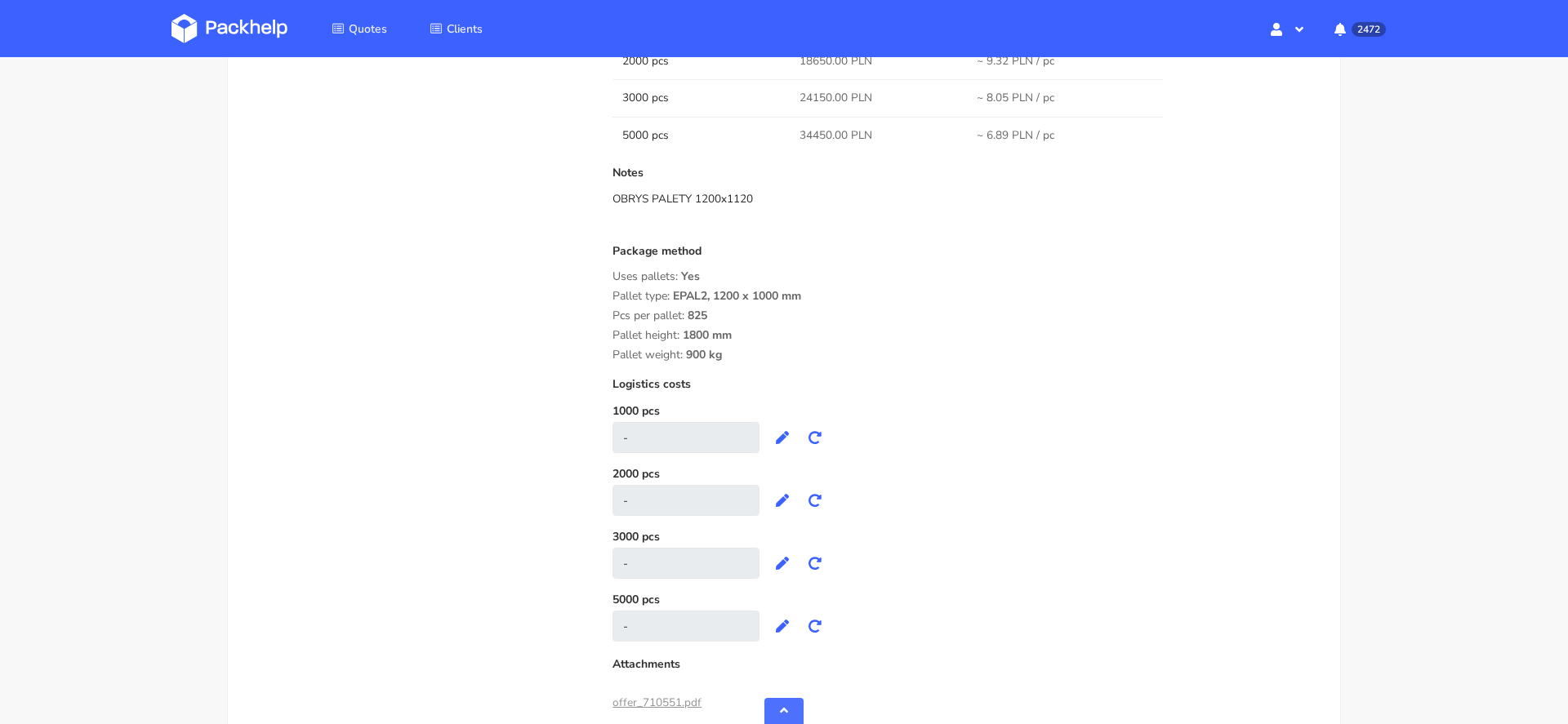
click at [997, 356] on div "Pallet weight: 900 kg" at bounding box center [967, 355] width 708 height 13
drag, startPoint x: 736, startPoint y: 348, endPoint x: 605, endPoint y: 250, distance: 163.6
click at [922, 294] on div "Pallet type: EPAL2, 1200 x 1000 mm" at bounding box center [967, 296] width 708 height 13
drag, startPoint x: 765, startPoint y: 190, endPoint x: 614, endPoint y: 195, distance: 151.1
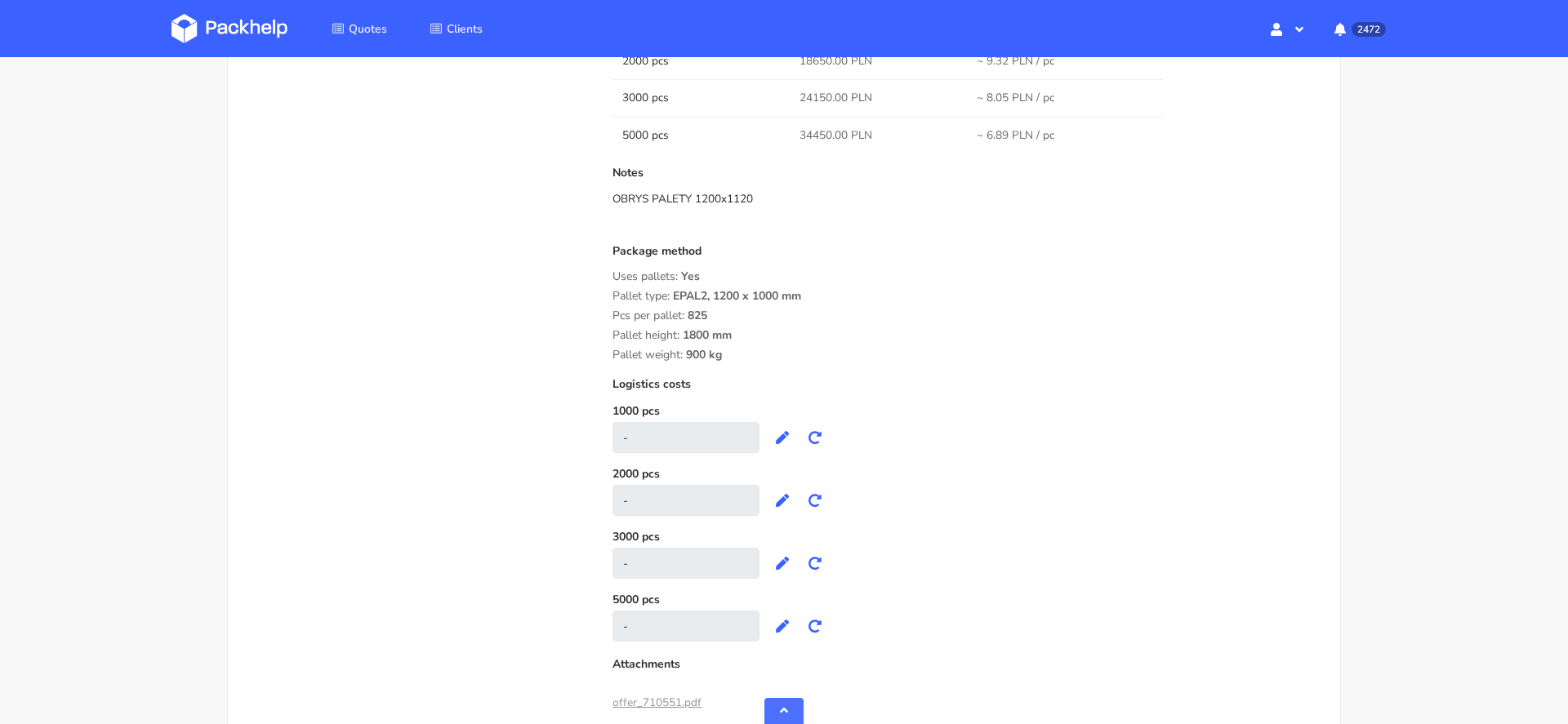
click at [614, 195] on div "OBRYS PALETY 1200x1120" at bounding box center [967, 198] width 708 height 16
copy div "OBRYS PALETY 1200x1120"
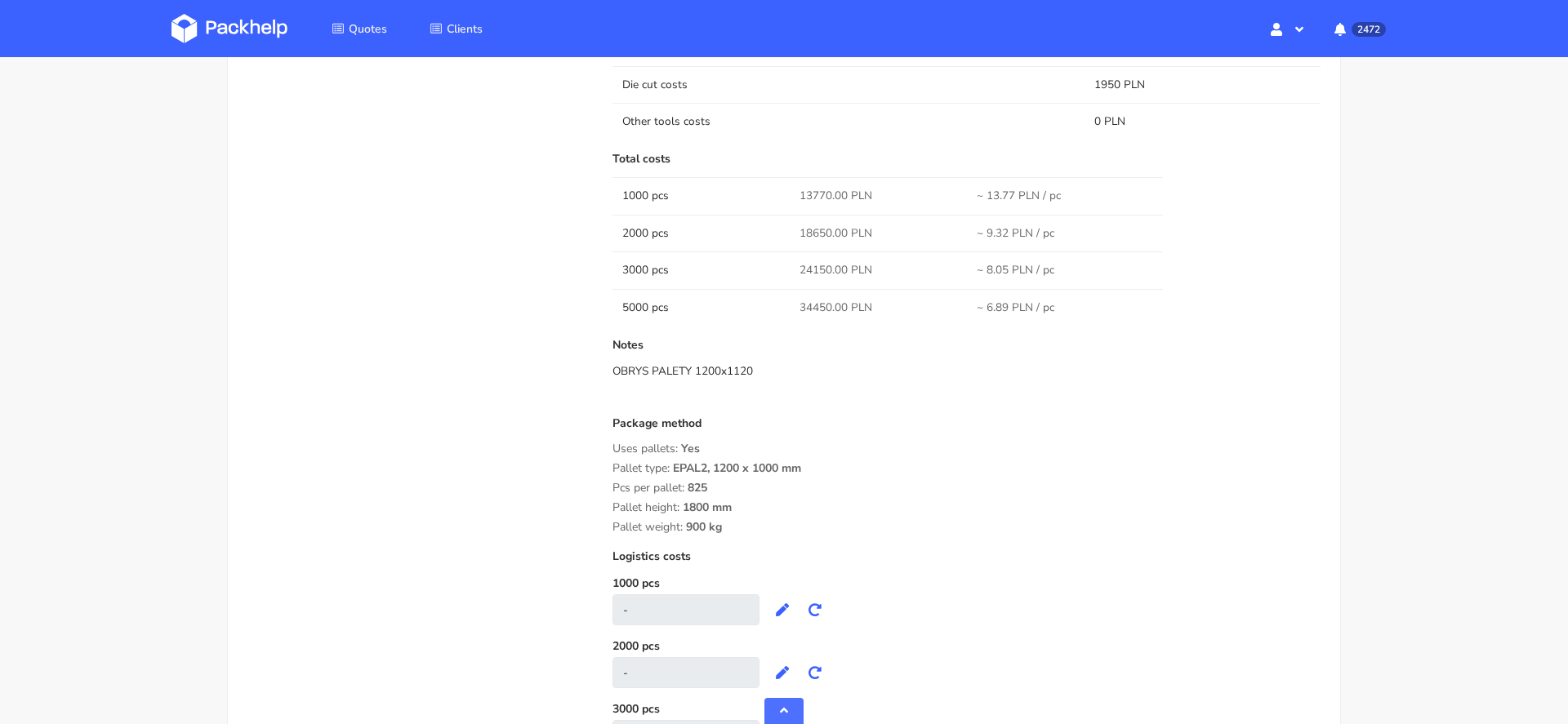
scroll to position [1703, 0]
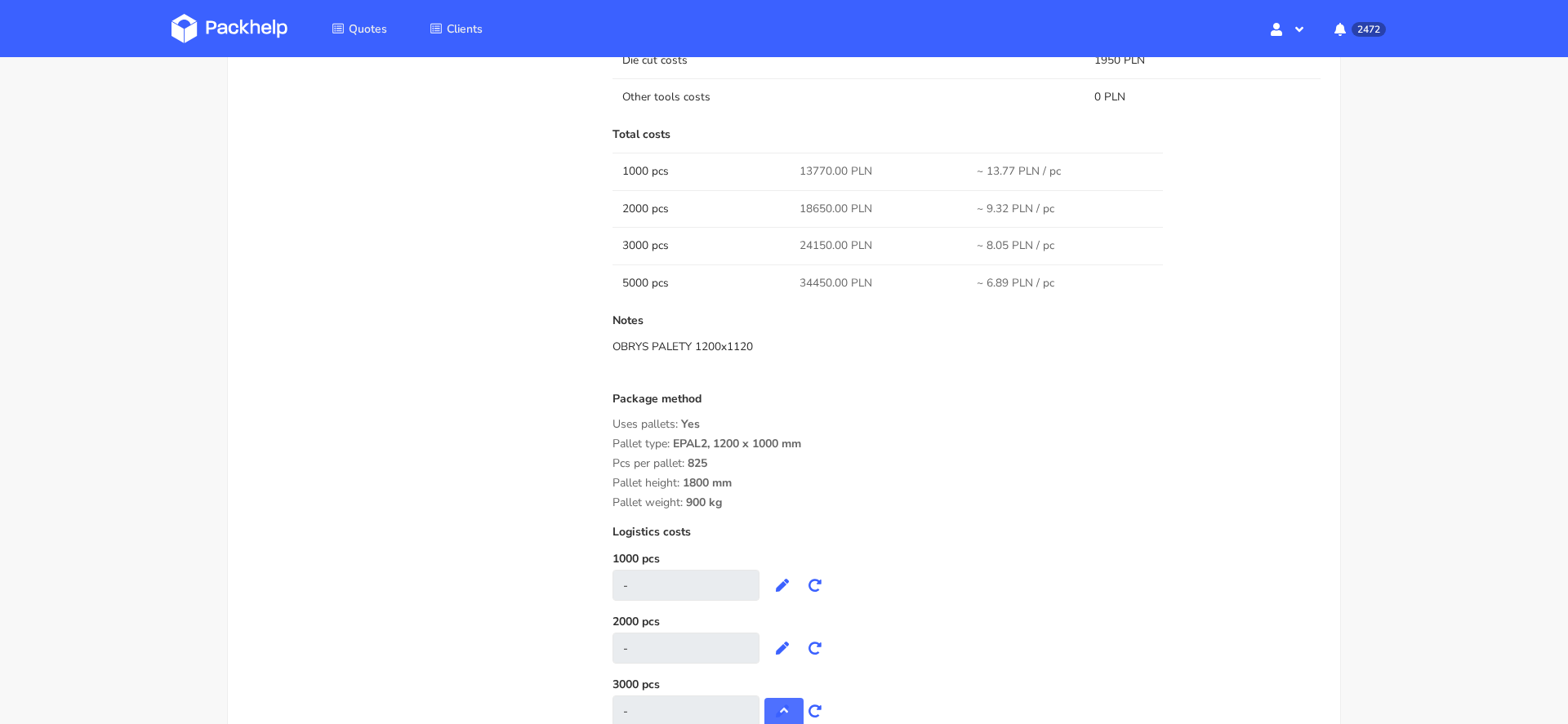
click at [818, 172] on span "13770.00 PLN" at bounding box center [835, 171] width 72 height 16
copy span "13770.00"
click at [811, 207] on span "18650.00 PLN" at bounding box center [835, 209] width 72 height 16
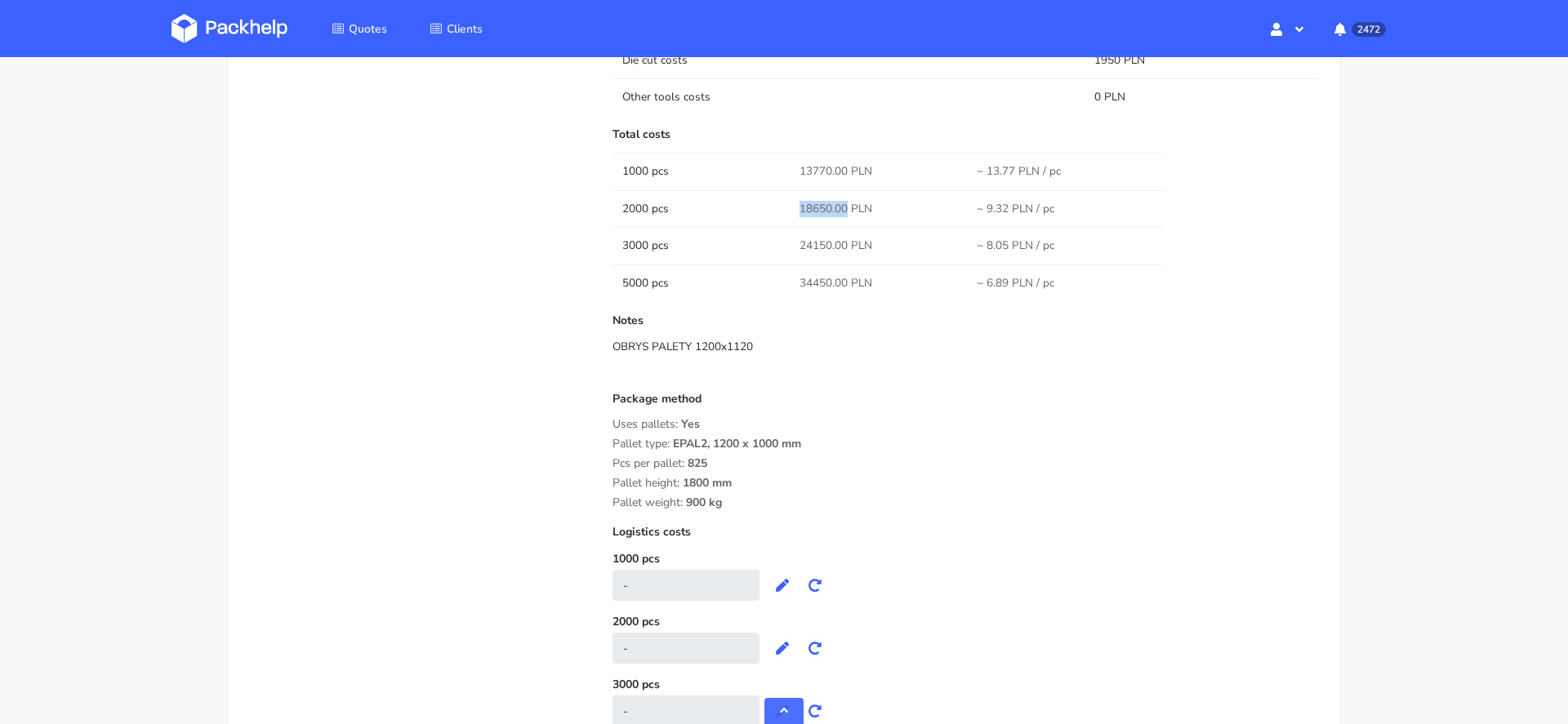
copy span "18650.00"
click at [811, 241] on span "24150.00 PLN" at bounding box center [835, 245] width 72 height 16
copy span "24150.00"
click at [811, 278] on span "34450.00 PLN" at bounding box center [835, 283] width 72 height 16
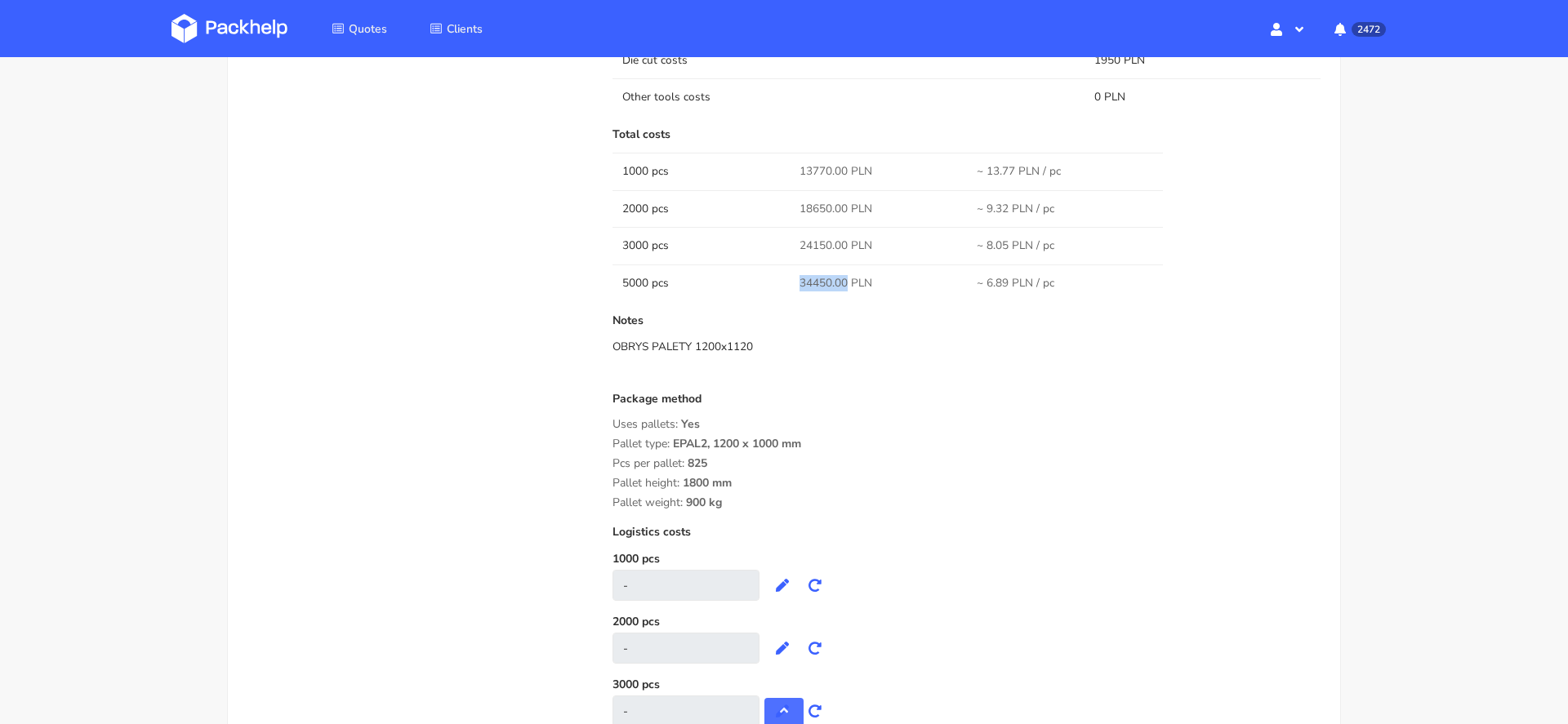
click at [811, 278] on span "34450.00 PLN" at bounding box center [835, 283] width 72 height 16
copy span "34450.00"
